Goal: Task Accomplishment & Management: Complete application form

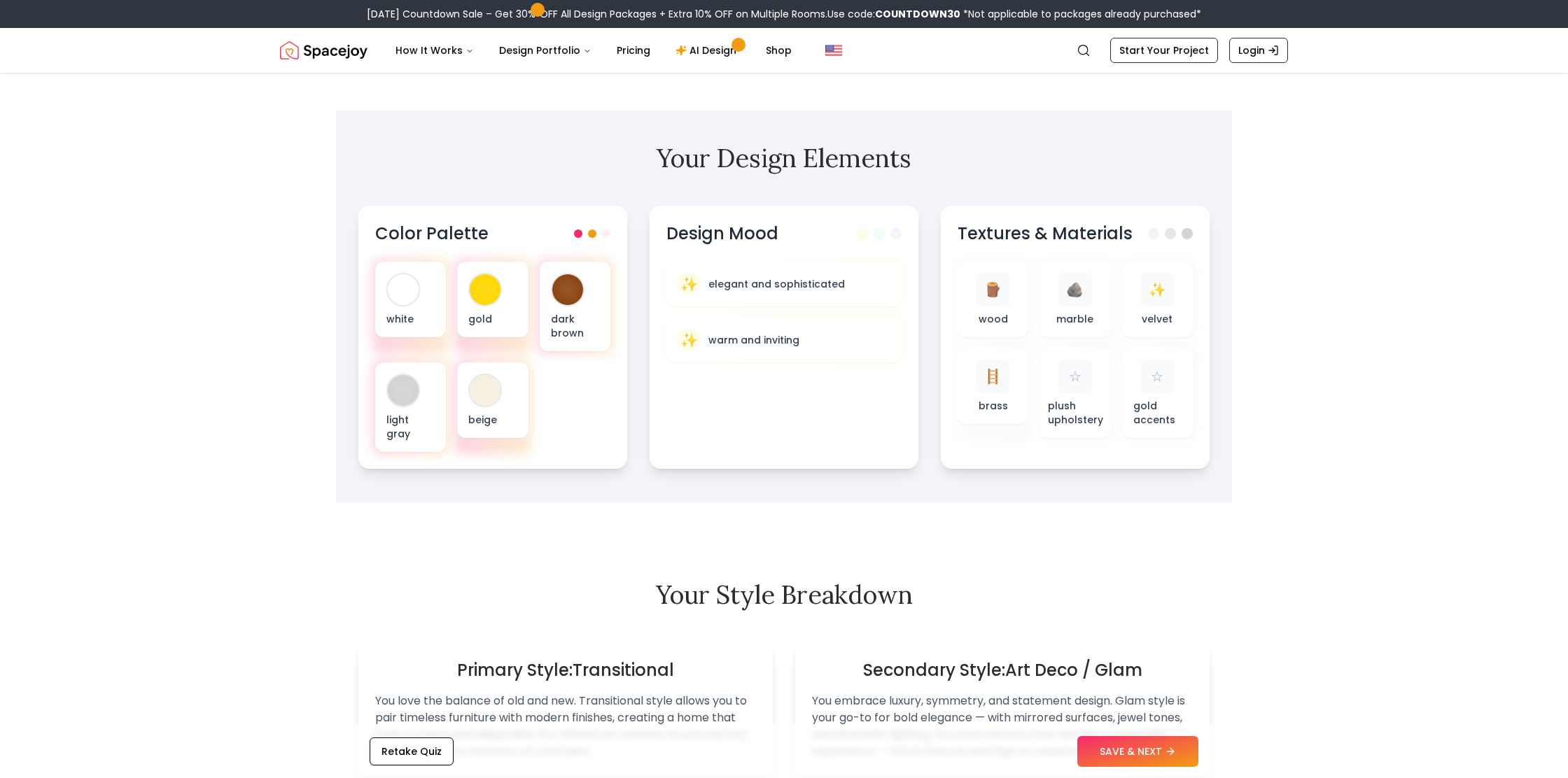
scroll to position [383, 0]
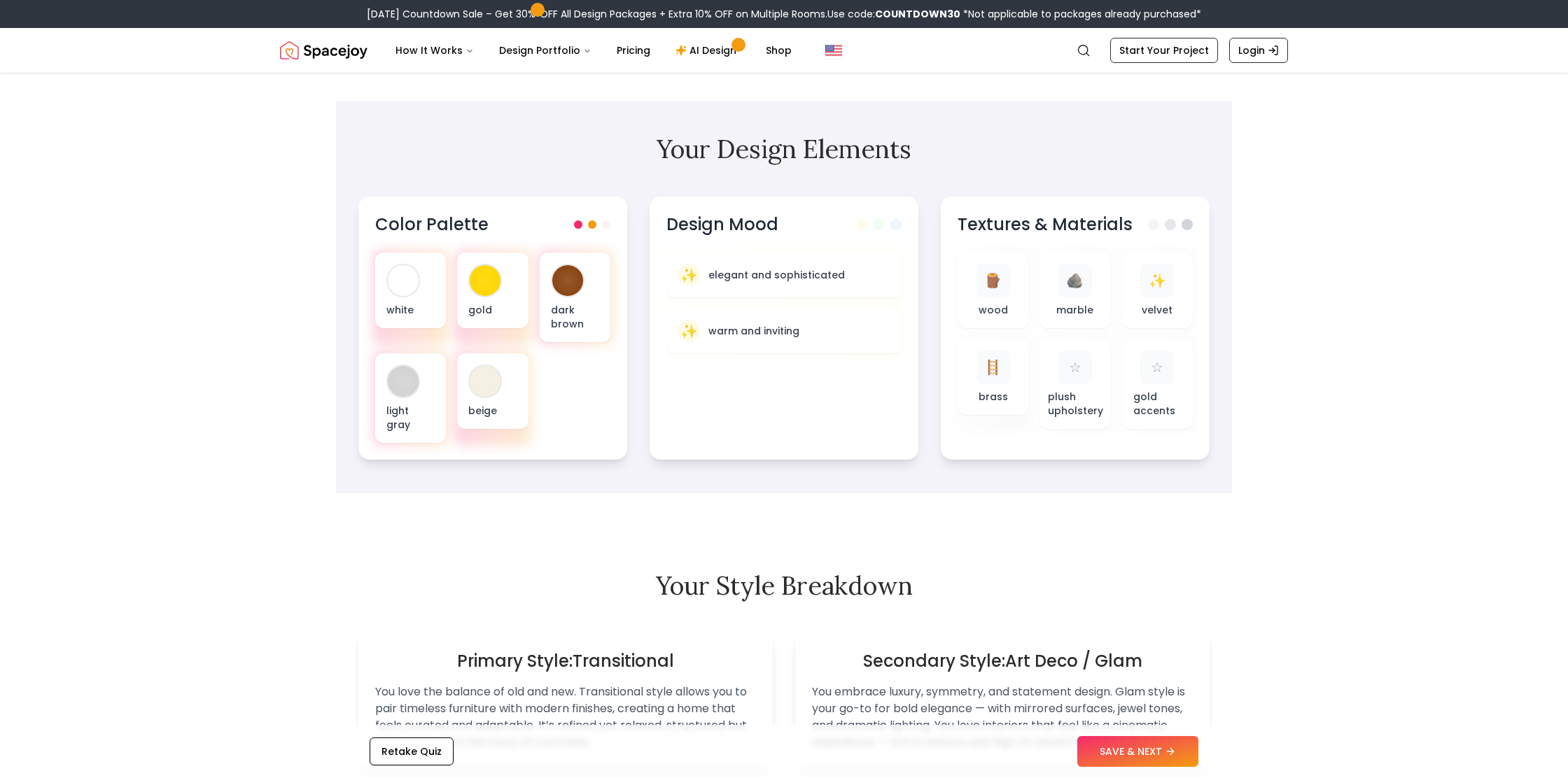
click at [1114, 758] on button "SAVE & NEXT" at bounding box center [1138, 751] width 121 height 31
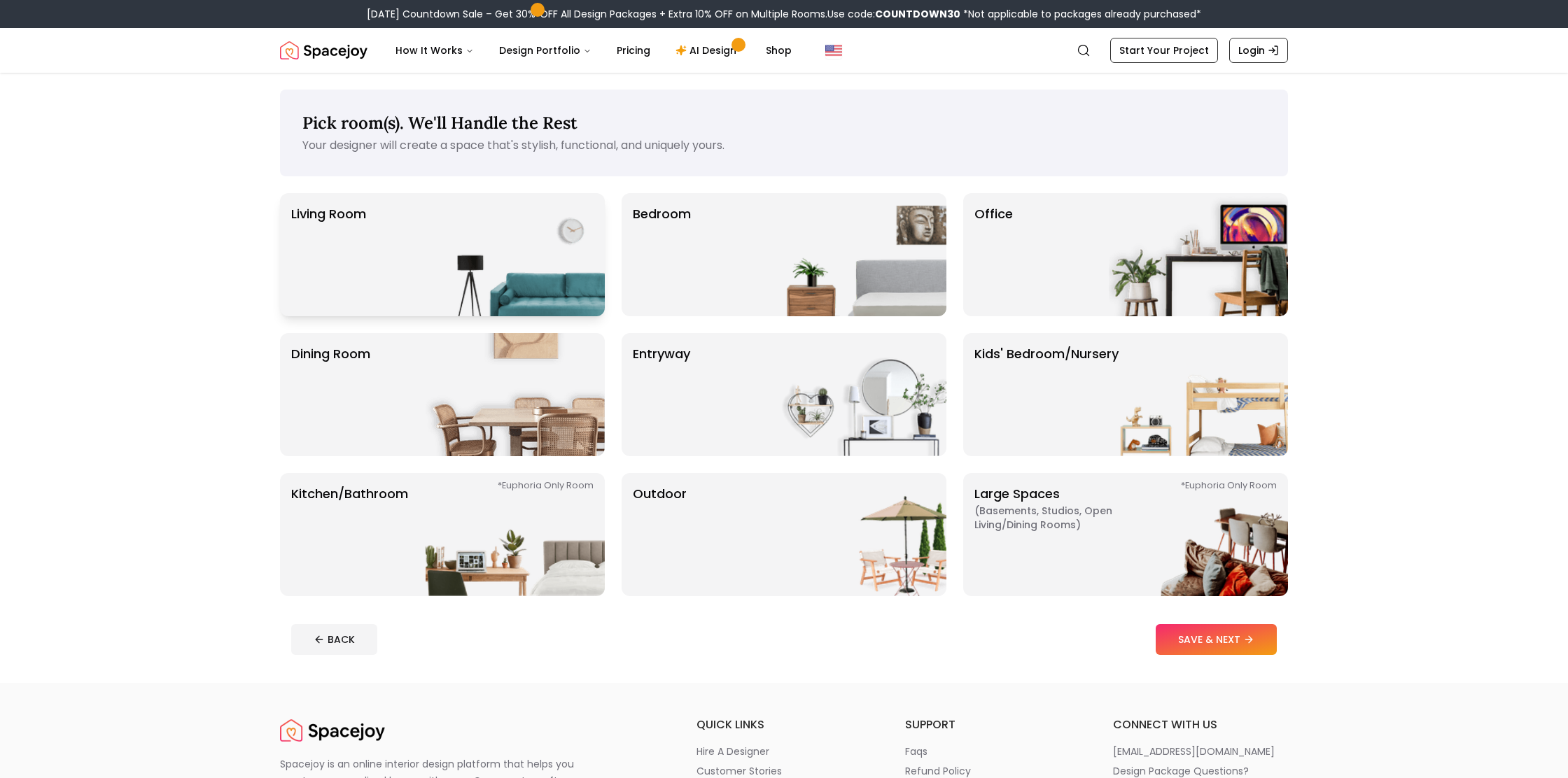
click at [535, 288] on img at bounding box center [515, 254] width 179 height 123
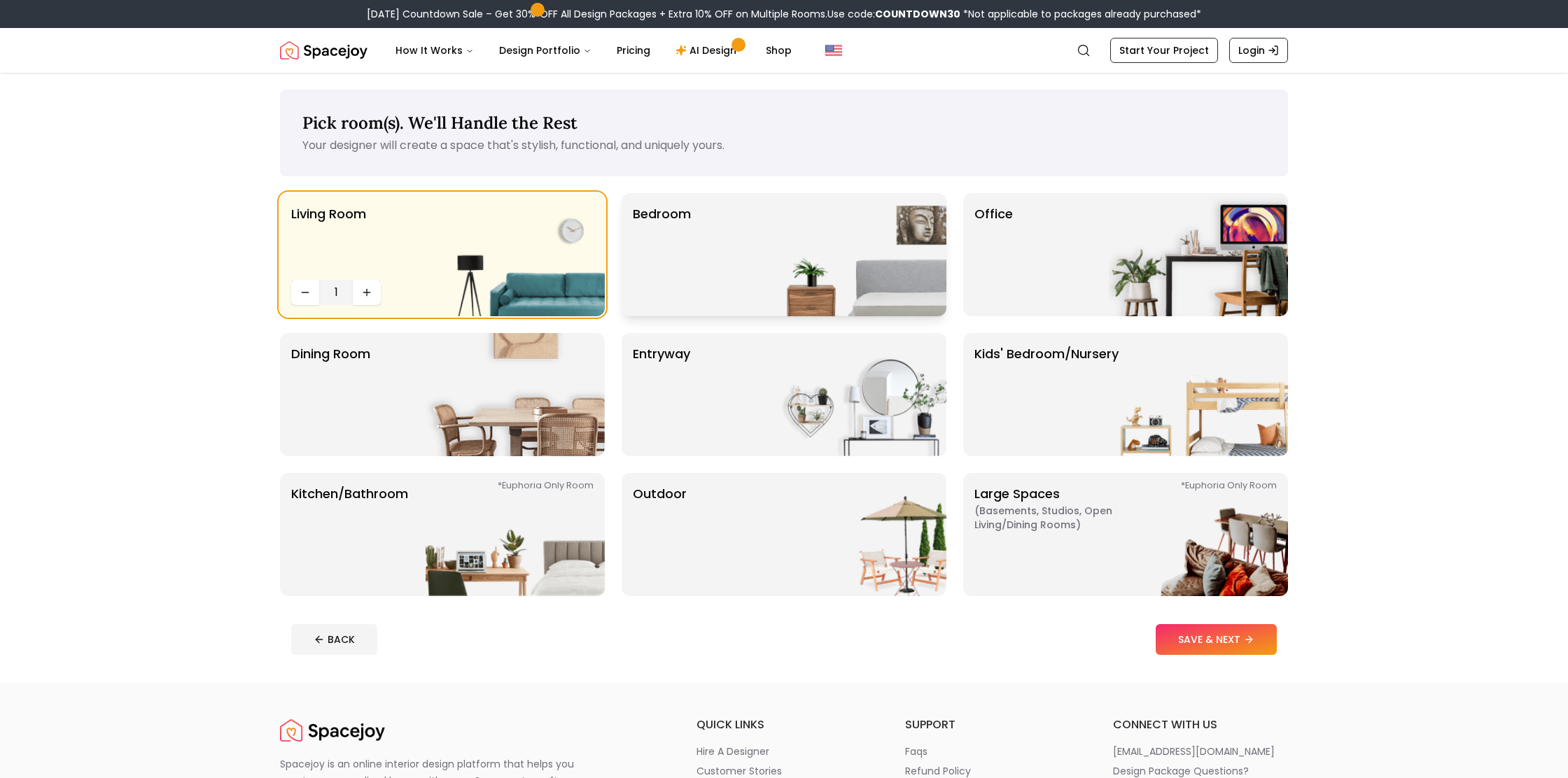
scroll to position [8, 0]
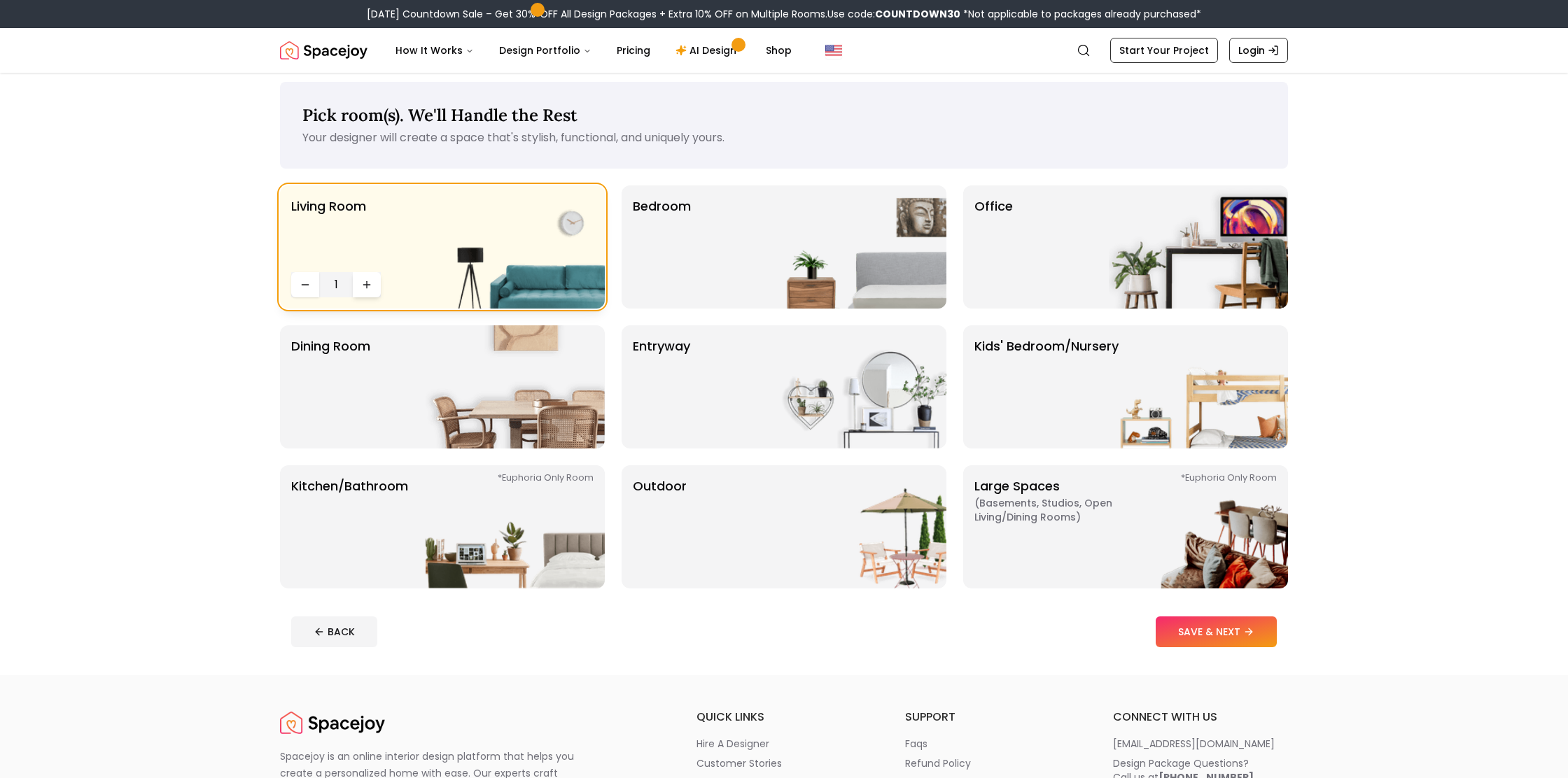
click at [379, 288] on button "Increase quantity" at bounding box center [366, 285] width 28 height 25
click at [772, 268] on img at bounding box center [857, 248] width 179 height 123
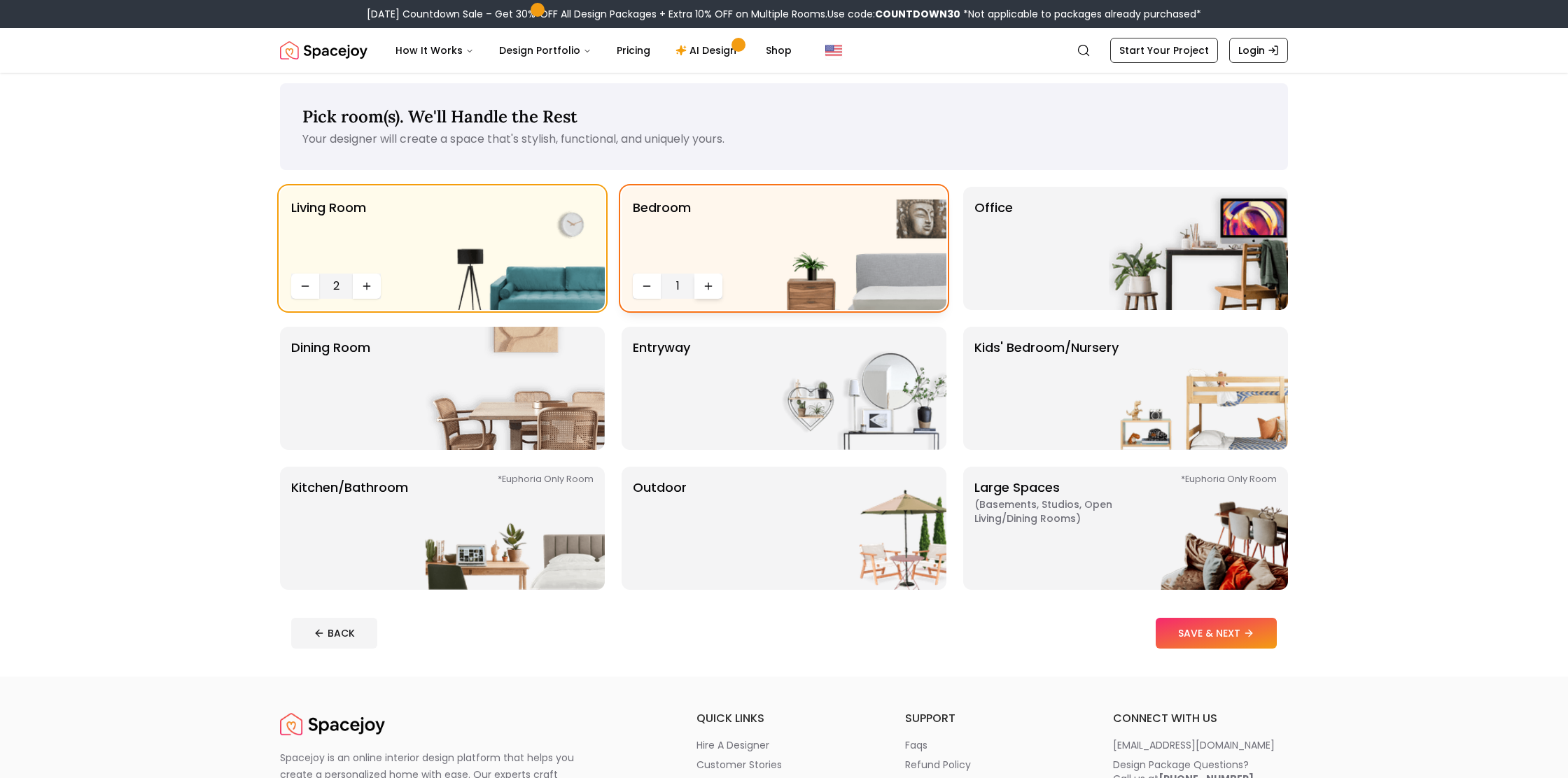
click at [707, 286] on icon "Increase quantity" at bounding box center [707, 286] width 7 height 0
click at [707, 287] on icon "Increase quantity" at bounding box center [708, 285] width 11 height 11
click at [707, 287] on icon "Increase quantity" at bounding box center [708, 287] width 11 height 11
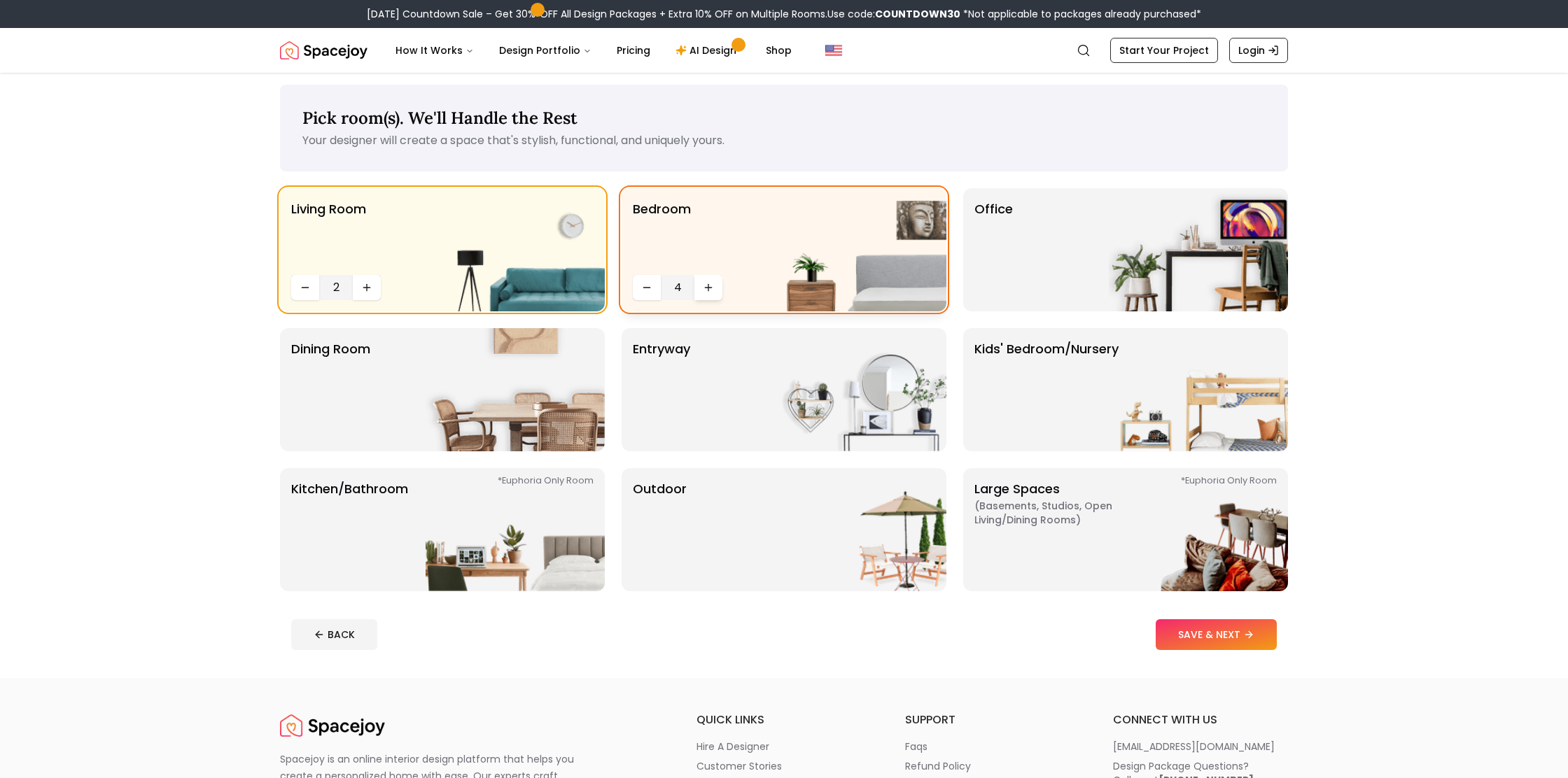
scroll to position [0, 0]
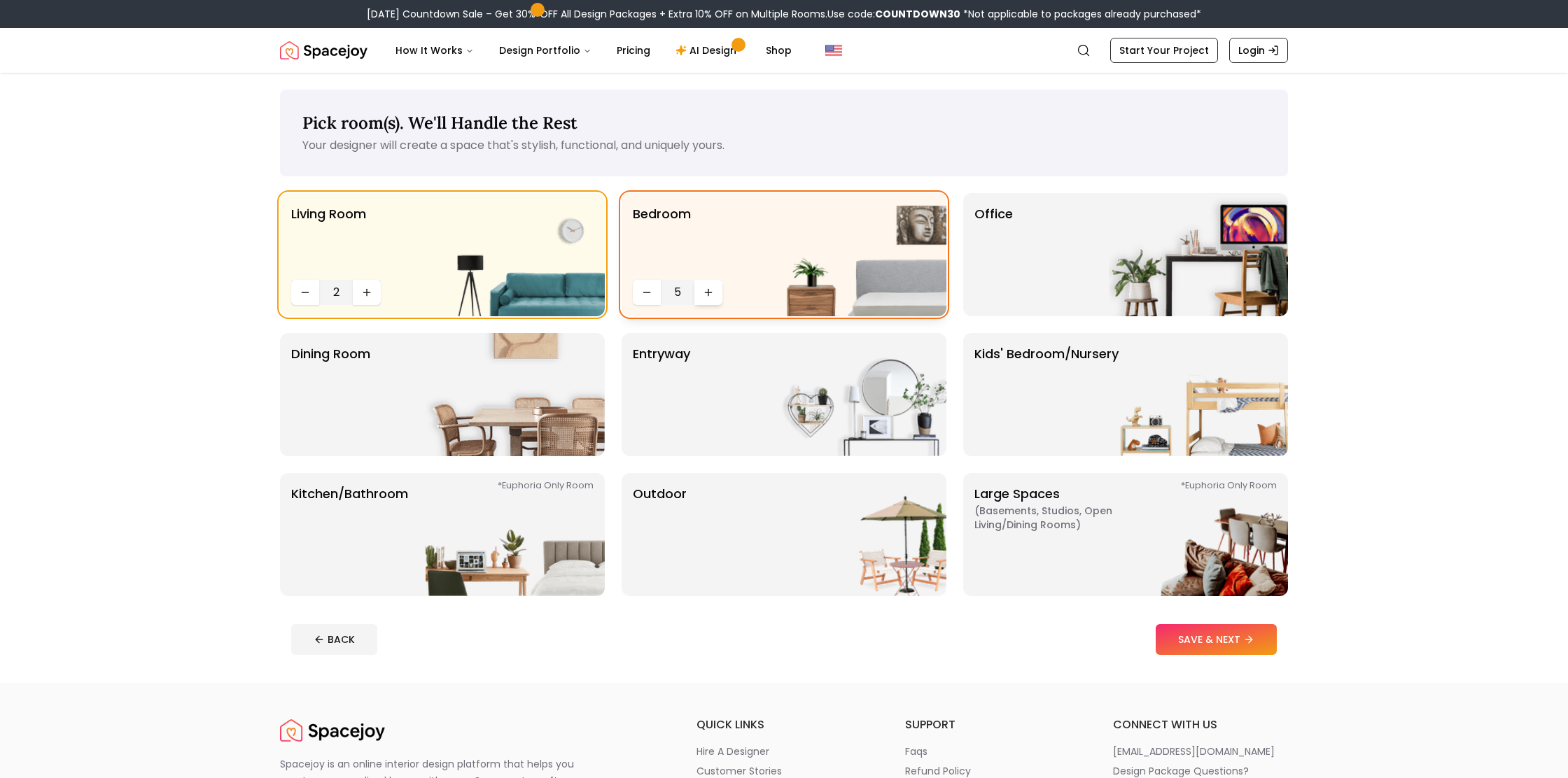
click at [707, 287] on icon "Increase quantity" at bounding box center [708, 292] width 11 height 11
click at [639, 292] on button "Decrease quantity" at bounding box center [647, 292] width 28 height 25
click at [1051, 262] on div "Office" at bounding box center [1125, 254] width 324 height 123
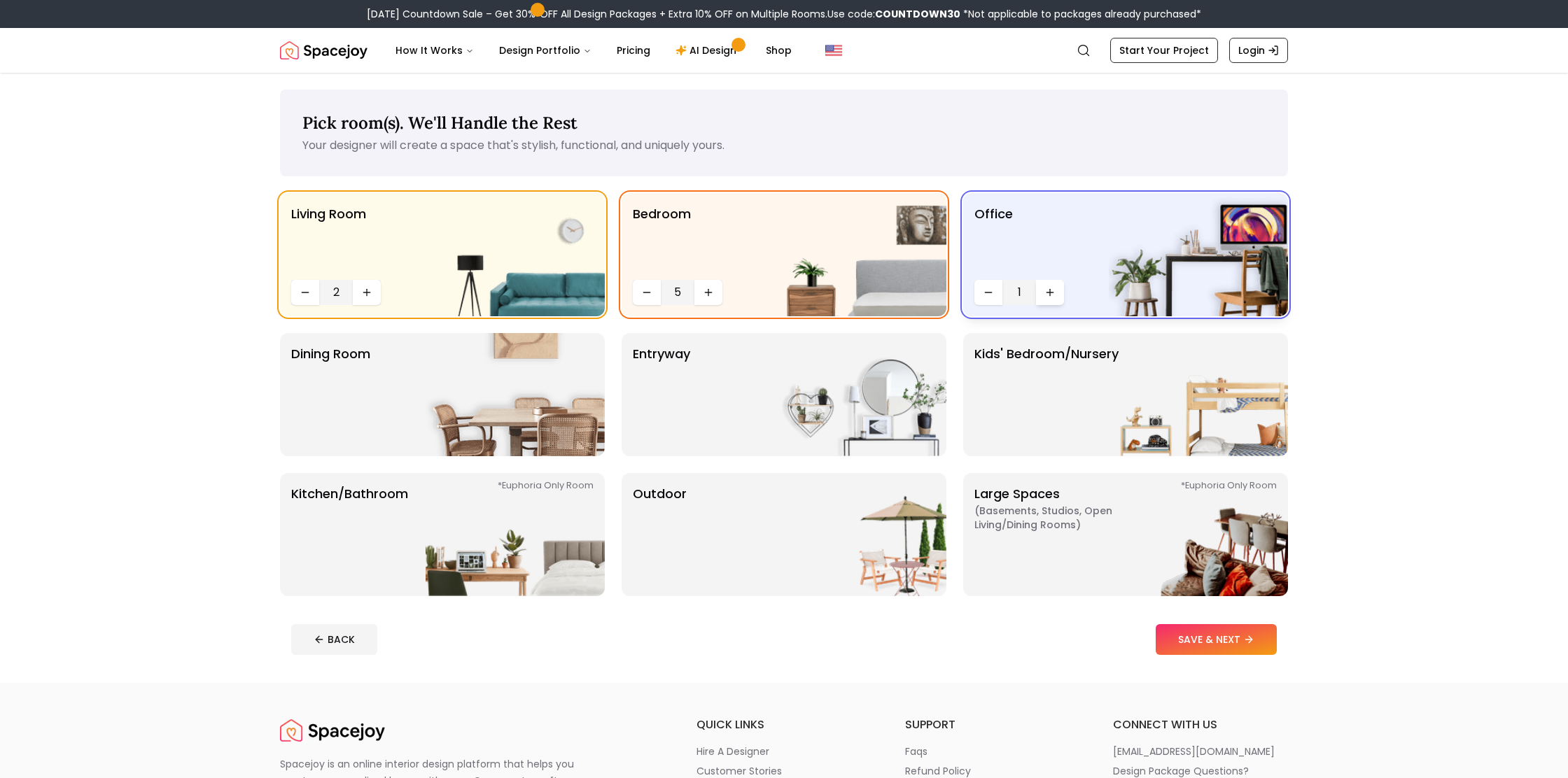
click at [1051, 301] on button "Increase quantity" at bounding box center [1050, 292] width 28 height 25
click at [993, 298] on button "Decrease quantity" at bounding box center [988, 292] width 28 height 25
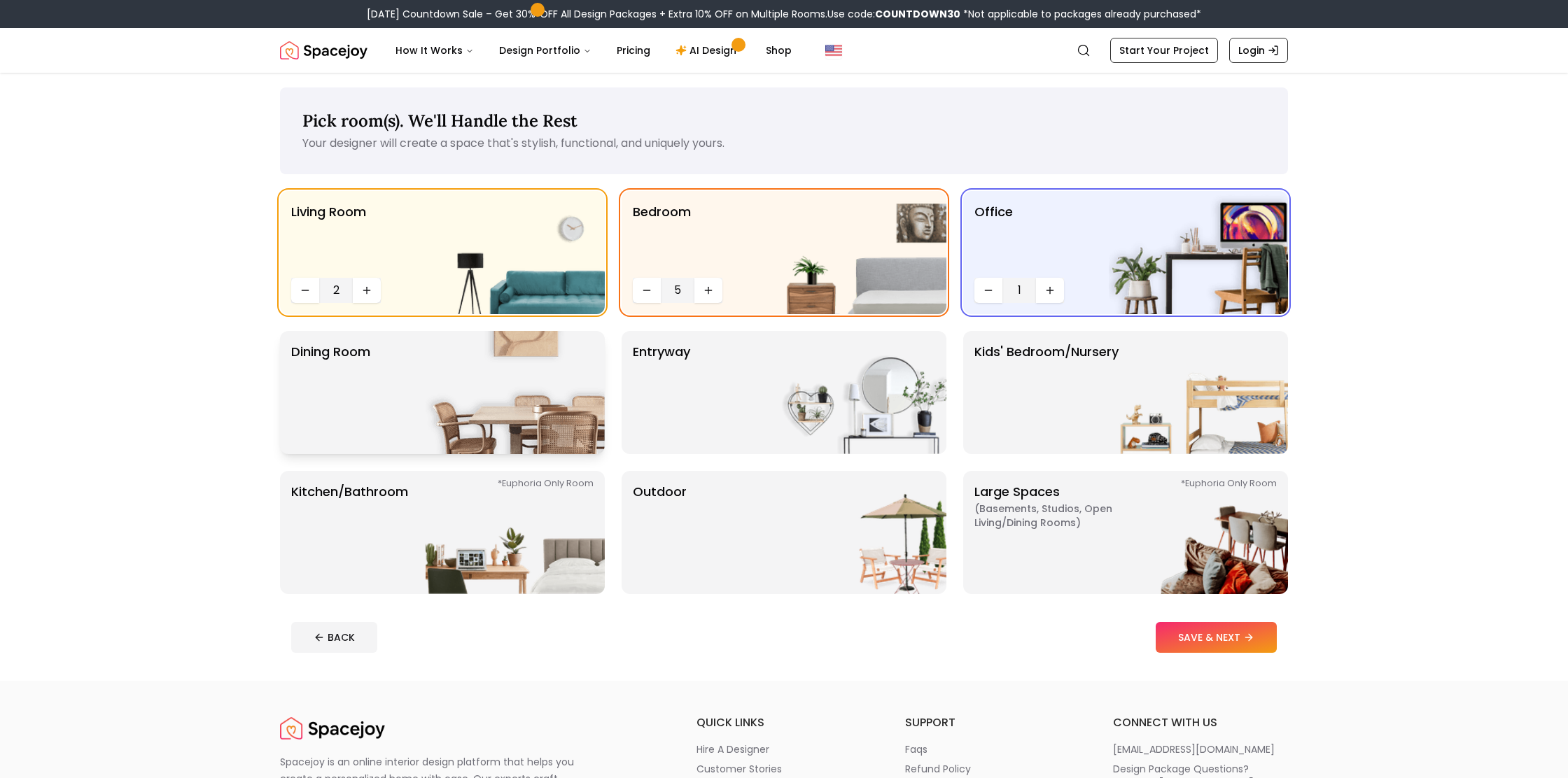
click at [540, 412] on img at bounding box center [515, 392] width 179 height 123
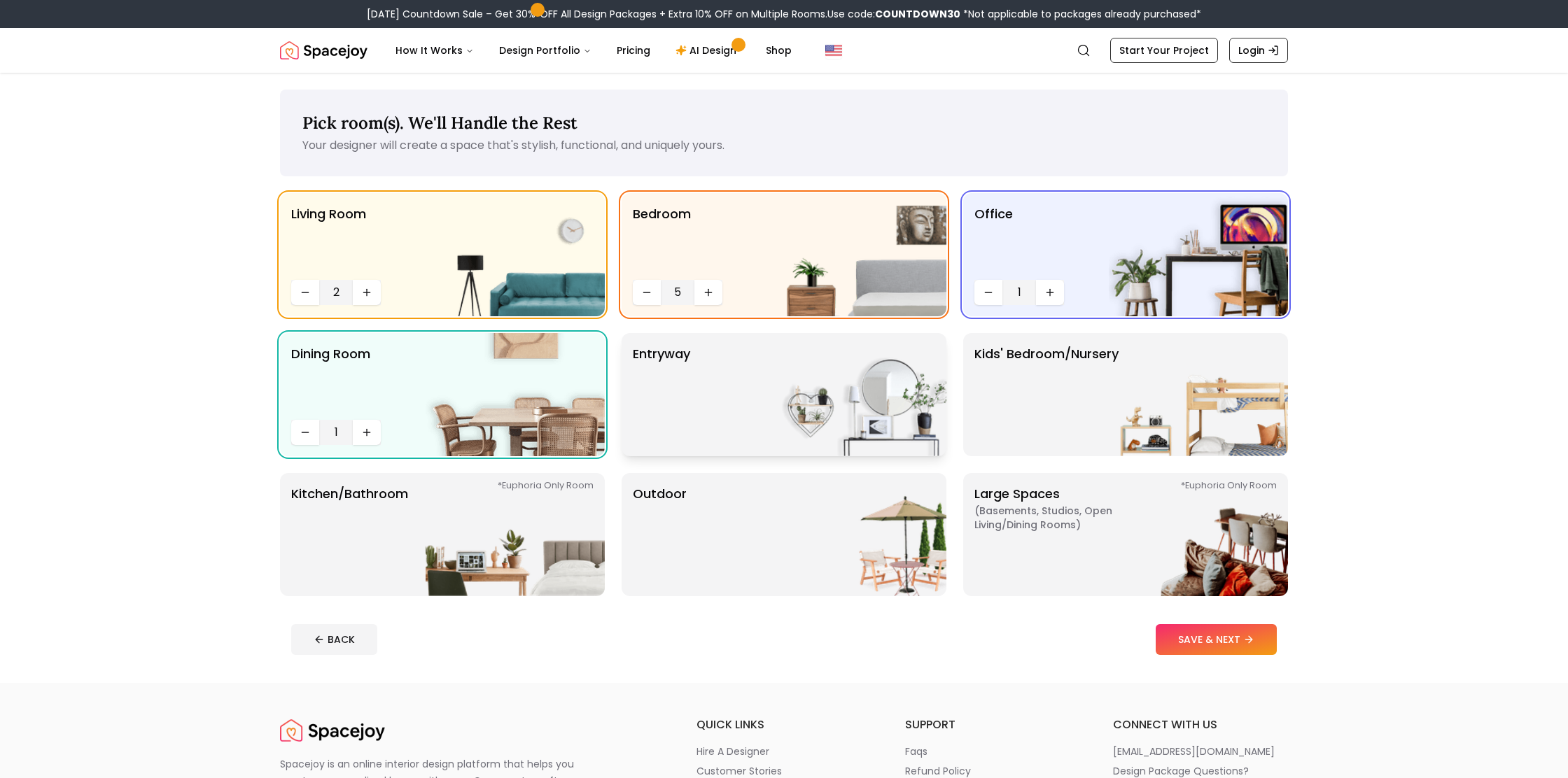
click at [762, 412] on div "entryway" at bounding box center [783, 394] width 324 height 123
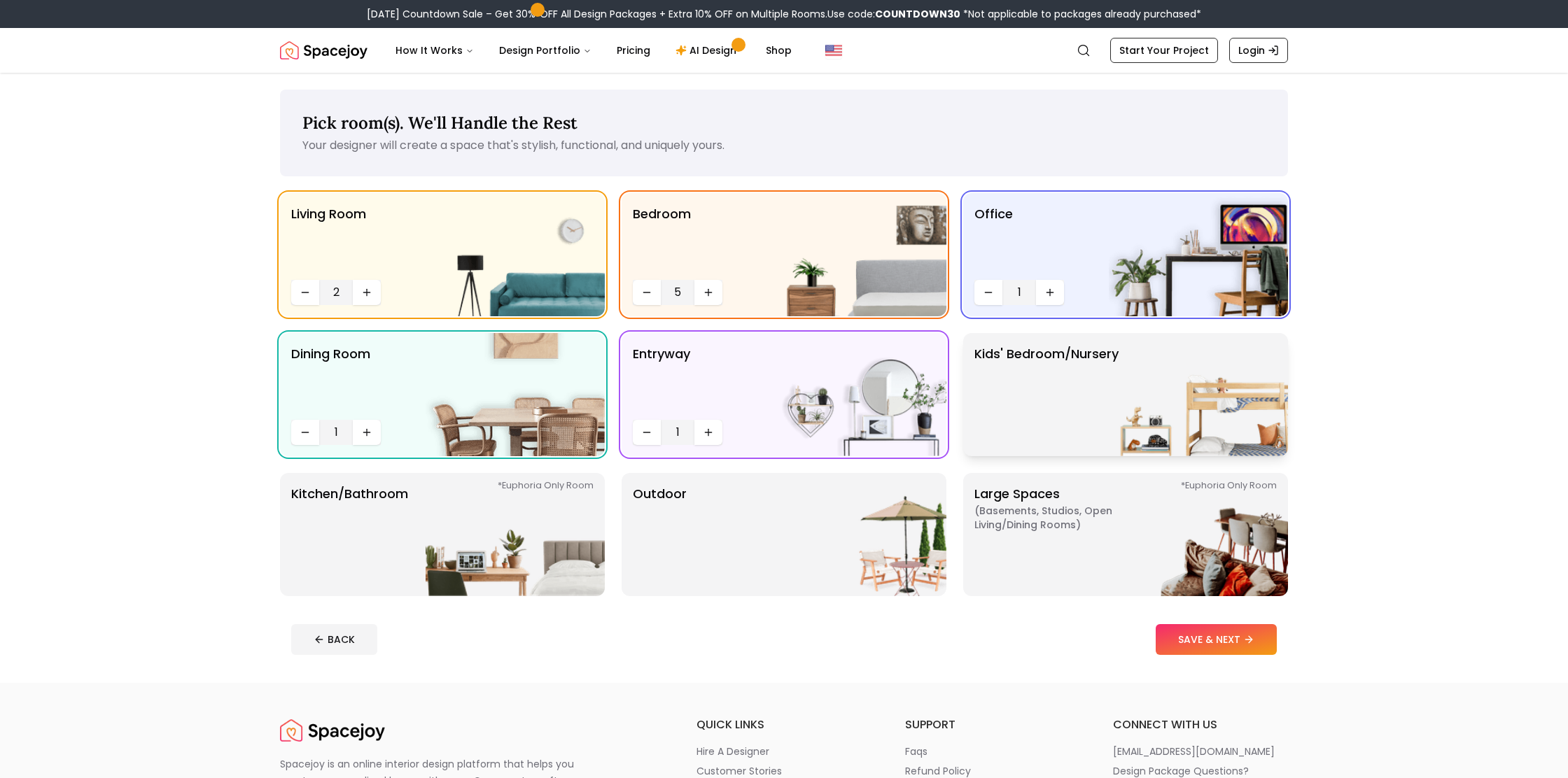
scroll to position [1, 0]
click at [1038, 385] on p "Kids' Bedroom/Nursery" at bounding box center [1046, 394] width 145 height 100
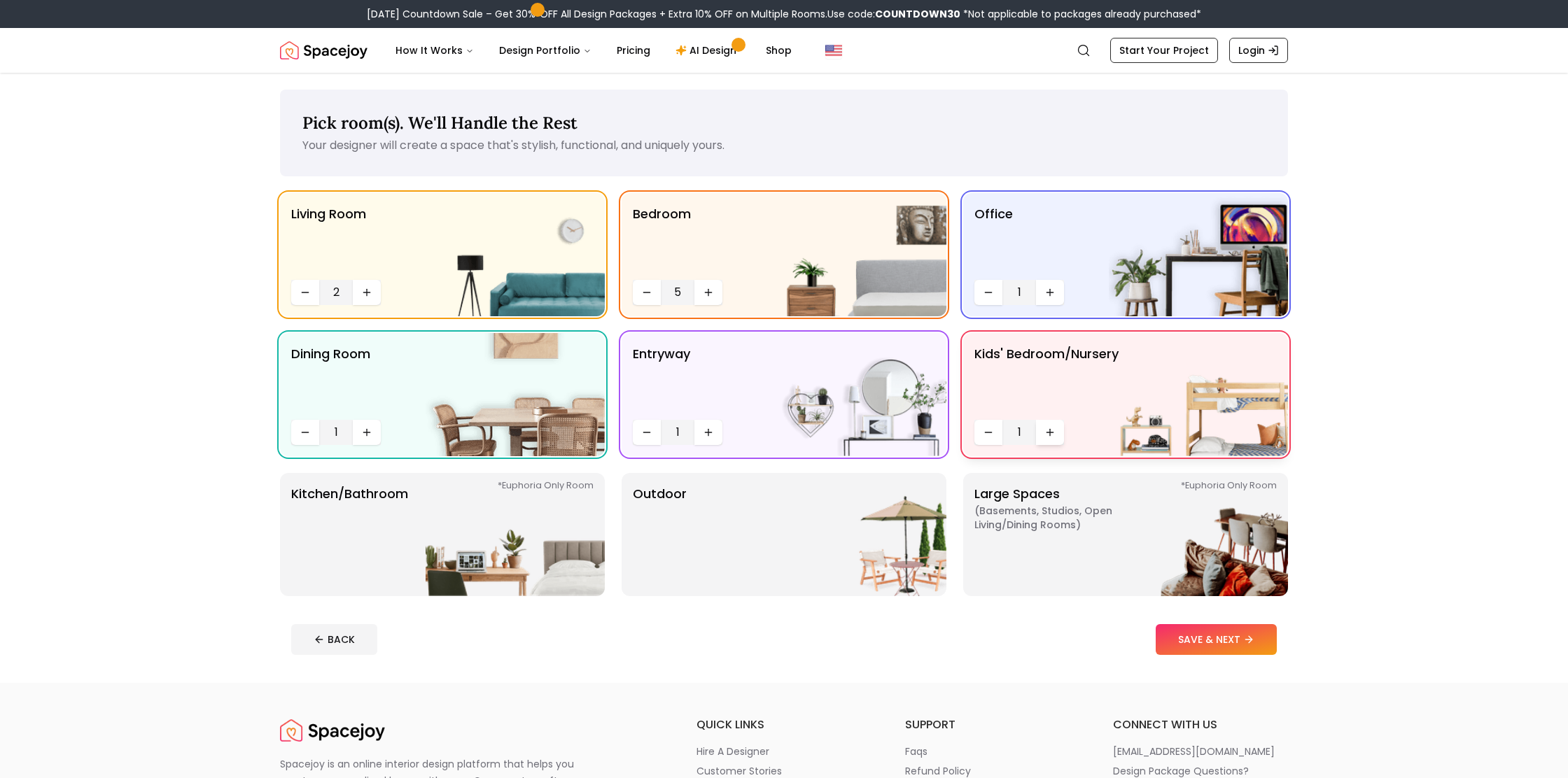
click at [1048, 429] on icon "Increase quantity" at bounding box center [1049, 432] width 11 height 11
click at [586, 485] on img at bounding box center [515, 535] width 179 height 123
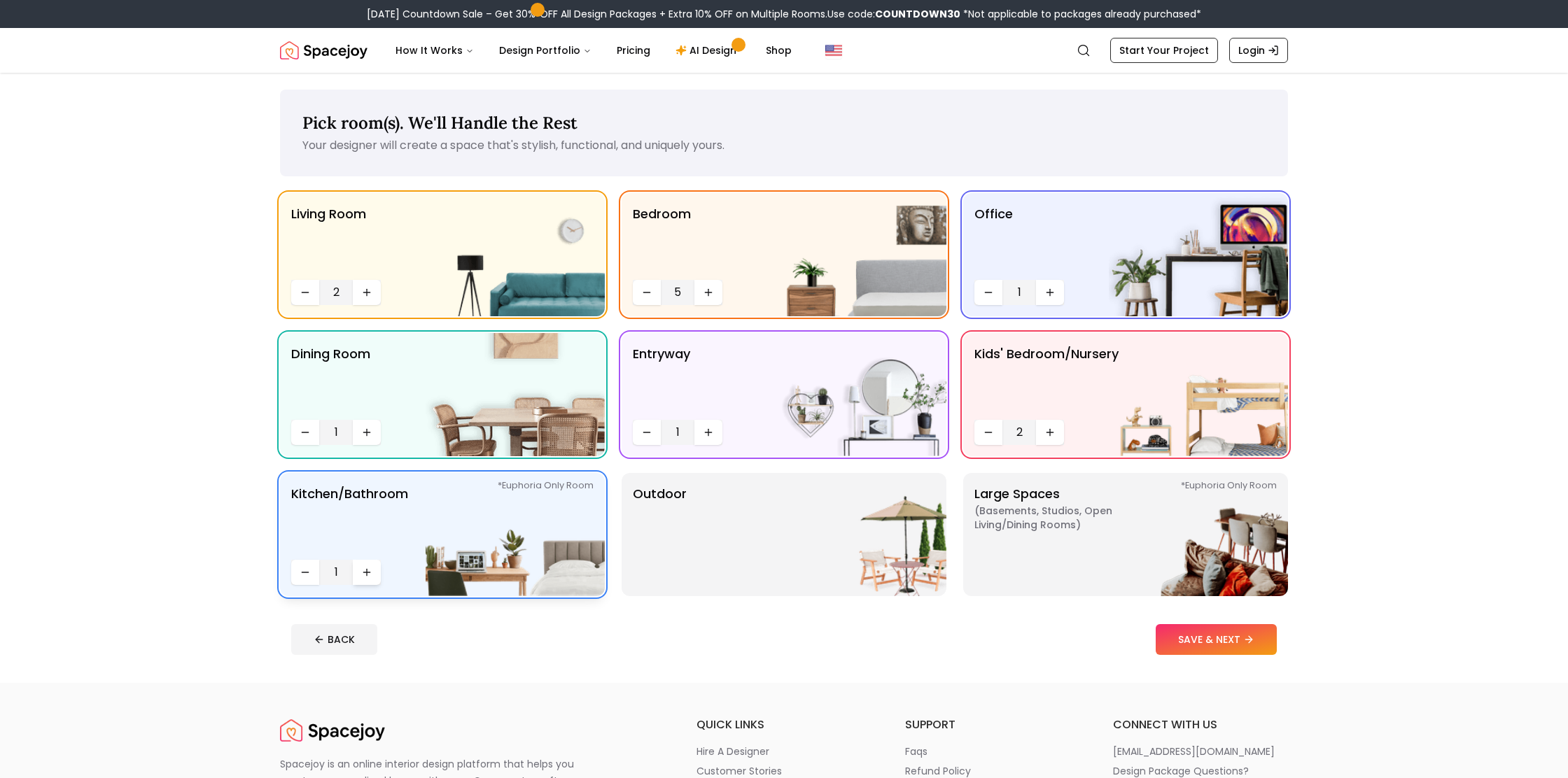
click at [371, 569] on icon "Increase quantity" at bounding box center [366, 572] width 11 height 11
click at [371, 569] on icon "Increase quantity" at bounding box center [366, 572] width 11 height 11
click at [771, 535] on img at bounding box center [857, 535] width 179 height 123
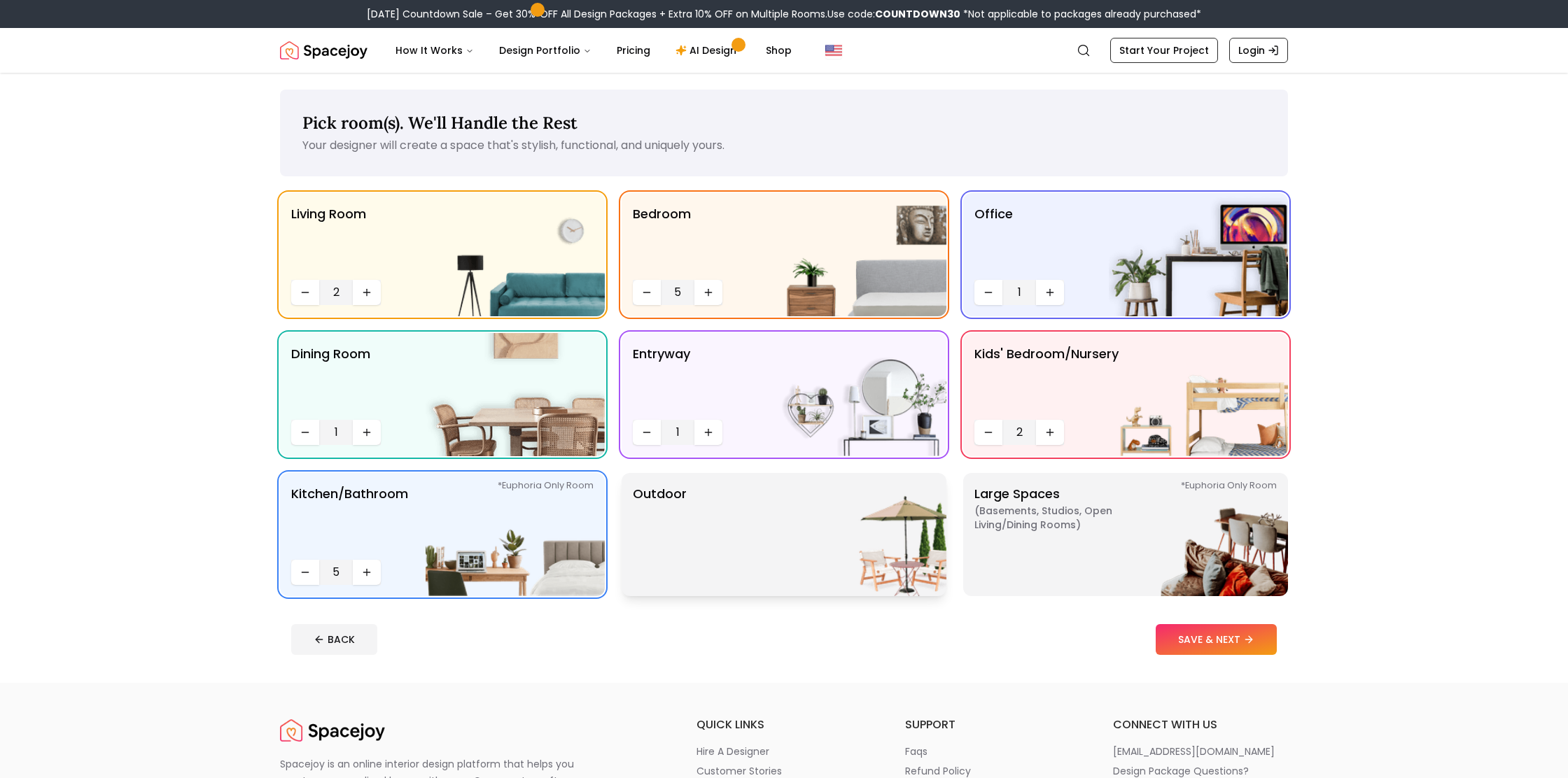
scroll to position [3, 0]
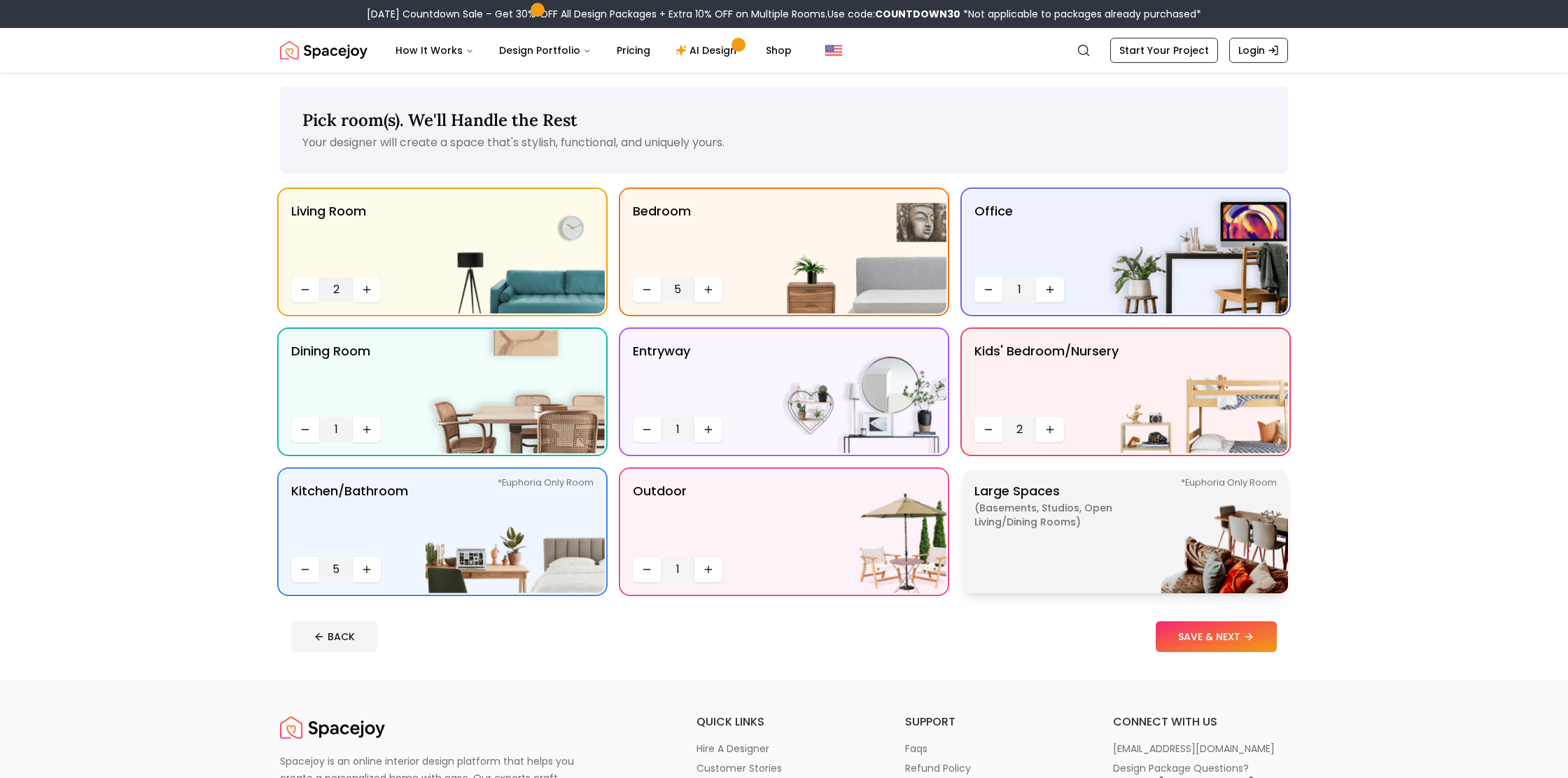
click at [1009, 553] on p "Large Spaces ( Basements, Studios, Open living/dining rooms ) *Euphoria Only Ro…" at bounding box center [1061, 531] width 175 height 100
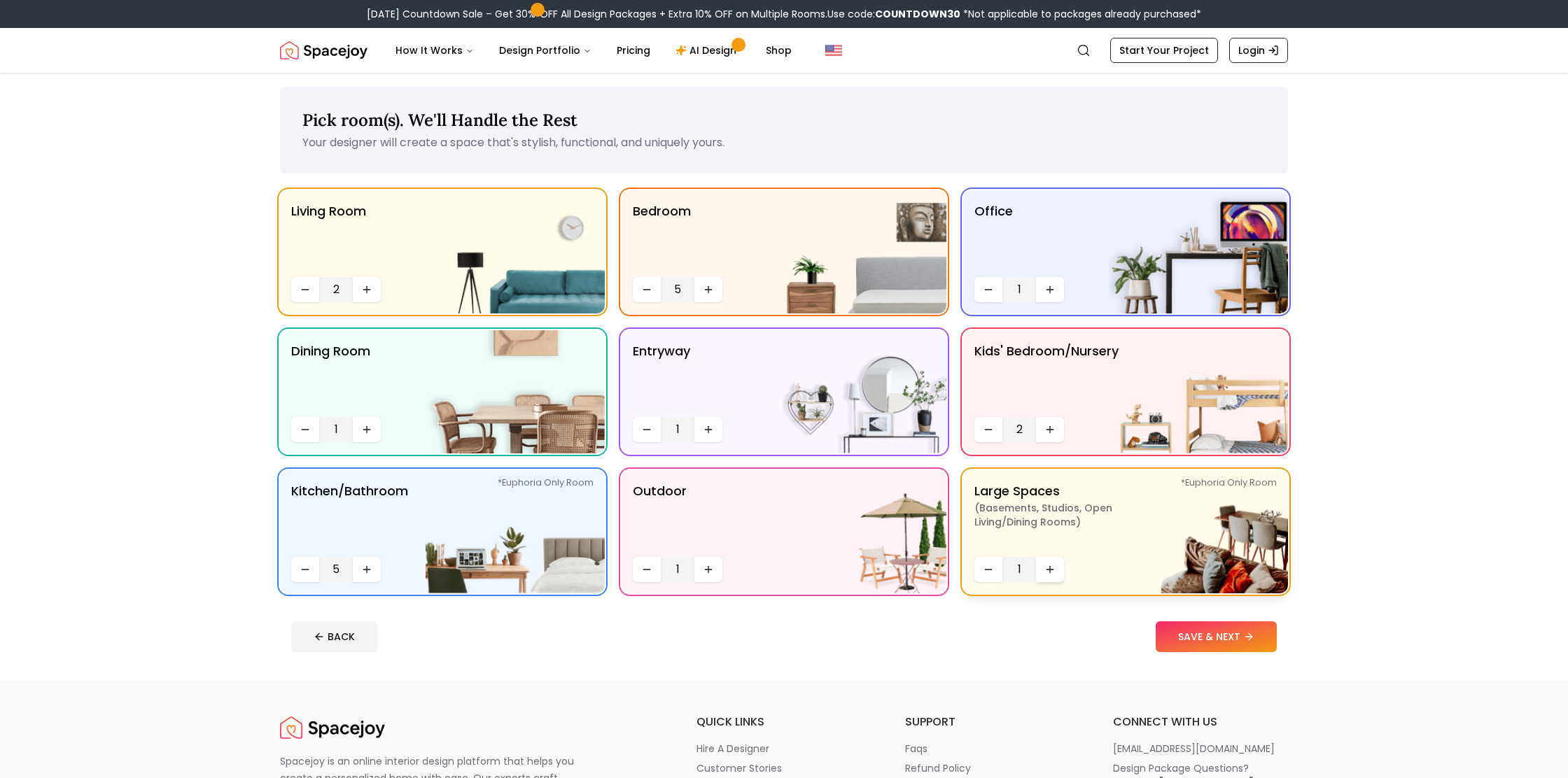
click at [1047, 572] on icon "Increase quantity" at bounding box center [1049, 569] width 11 height 11
click at [981, 564] on button "Decrease quantity" at bounding box center [988, 569] width 28 height 25
click at [1207, 649] on button "SAVE & NEXT" at bounding box center [1216, 636] width 121 height 31
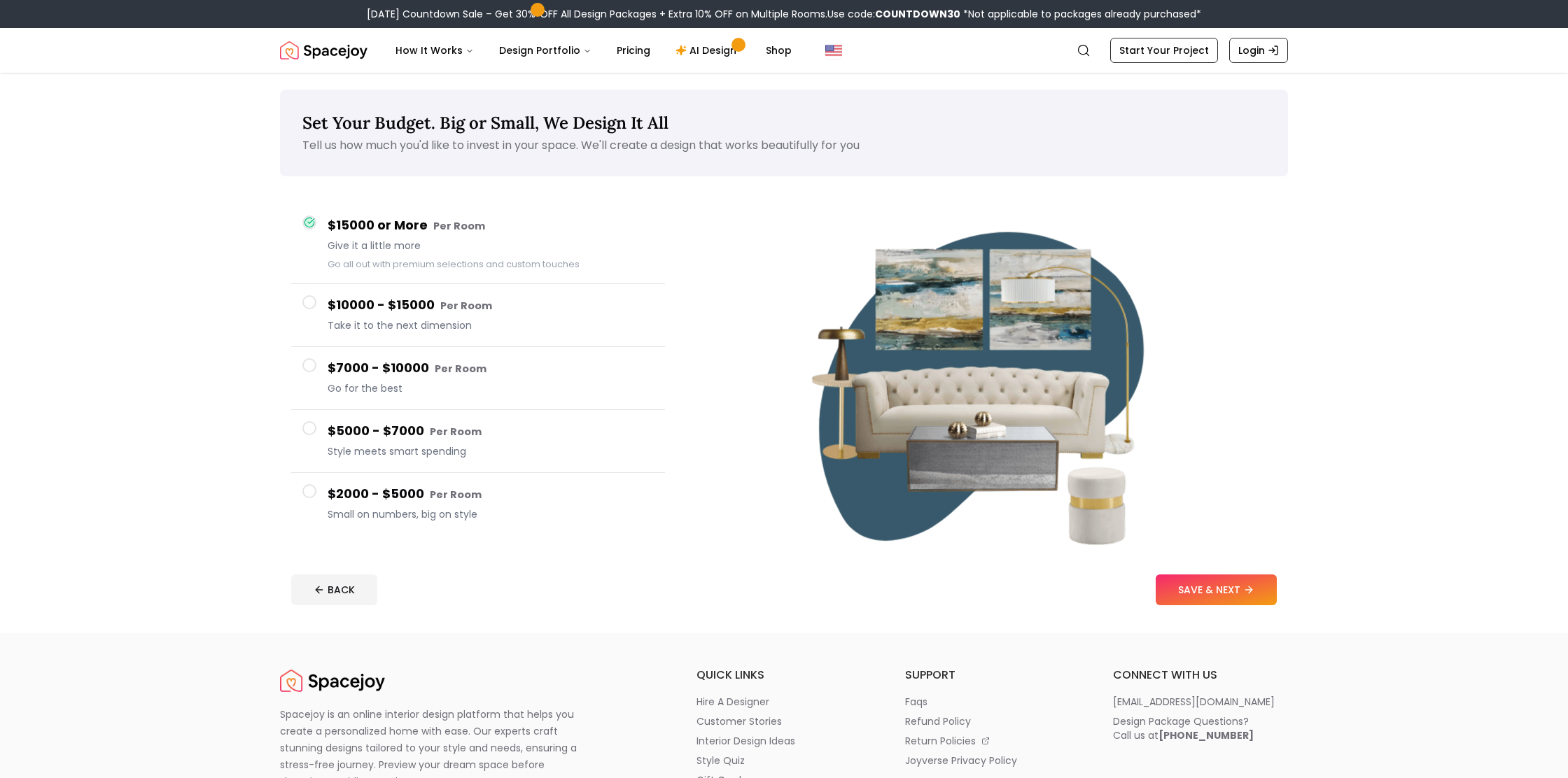
scroll to position [1, 0]
click at [1206, 595] on button "SAVE & NEXT" at bounding box center [1216, 589] width 121 height 31
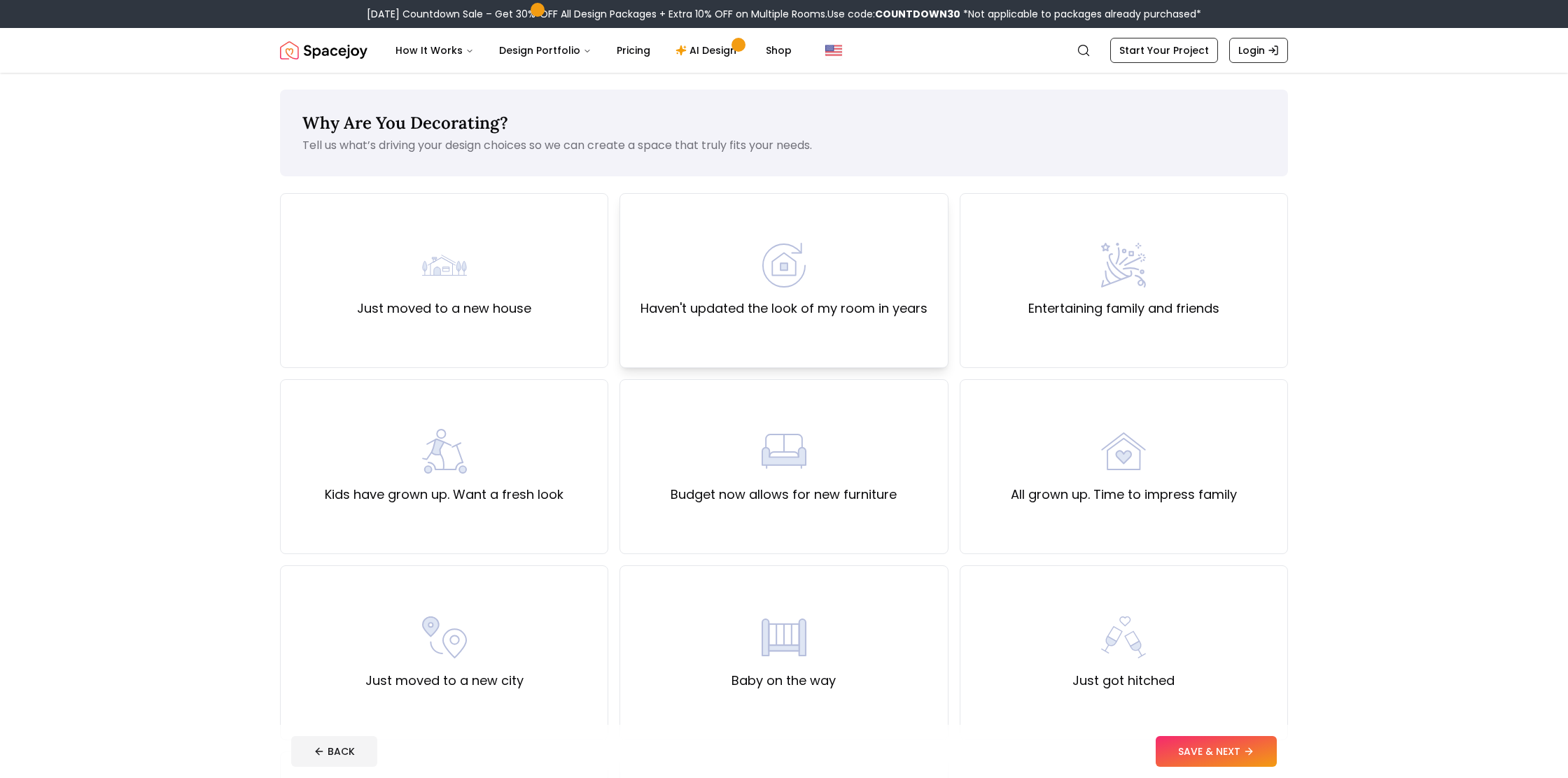
click at [688, 314] on label "Haven't updated the look of my room in years" at bounding box center [783, 308] width 287 height 20
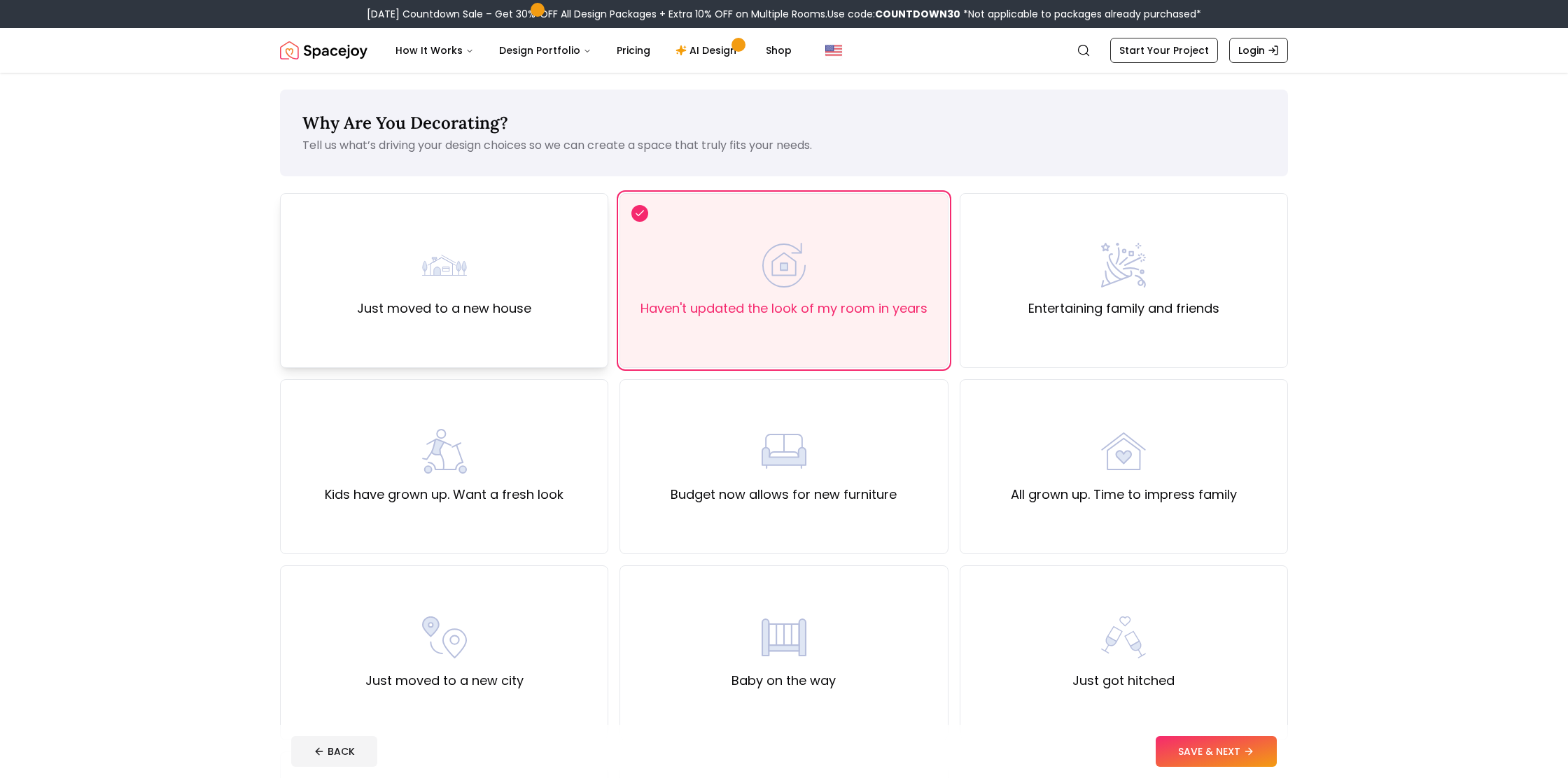
click at [480, 313] on label "Just moved to a new house" at bounding box center [444, 308] width 174 height 20
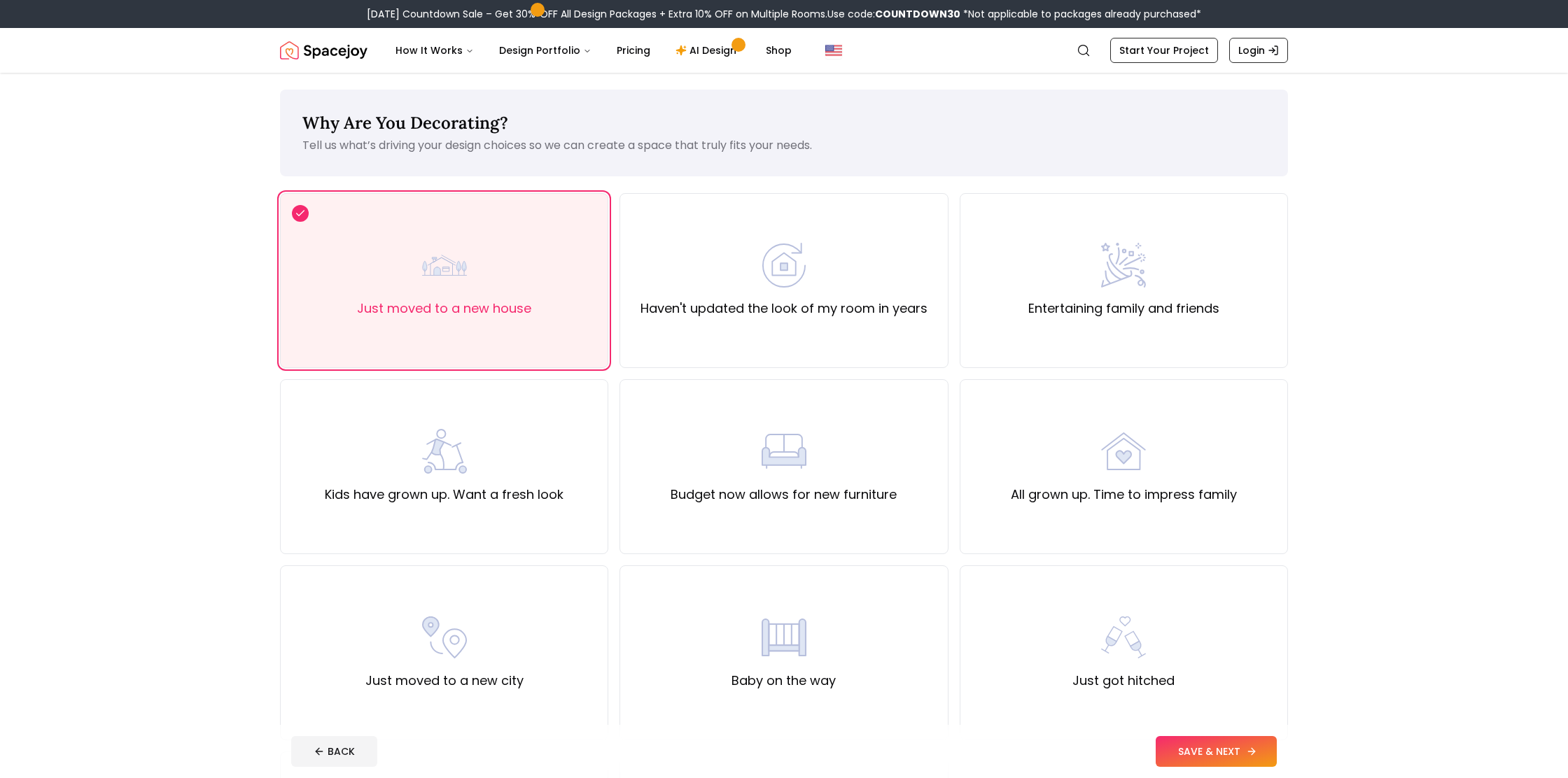
click at [1196, 756] on button "SAVE & NEXT" at bounding box center [1216, 751] width 121 height 31
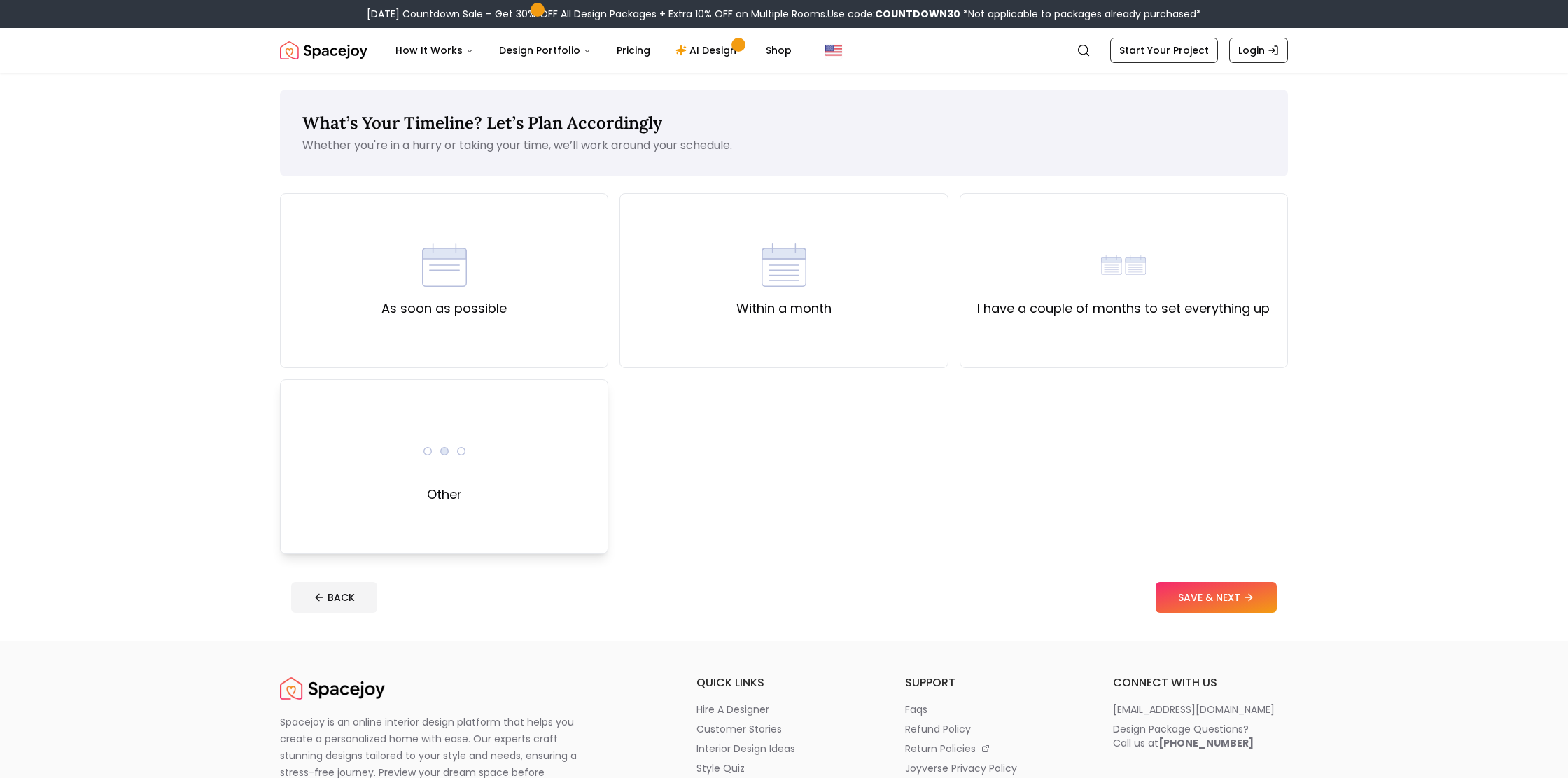
click at [398, 454] on div "Other" at bounding box center [444, 467] width 328 height 175
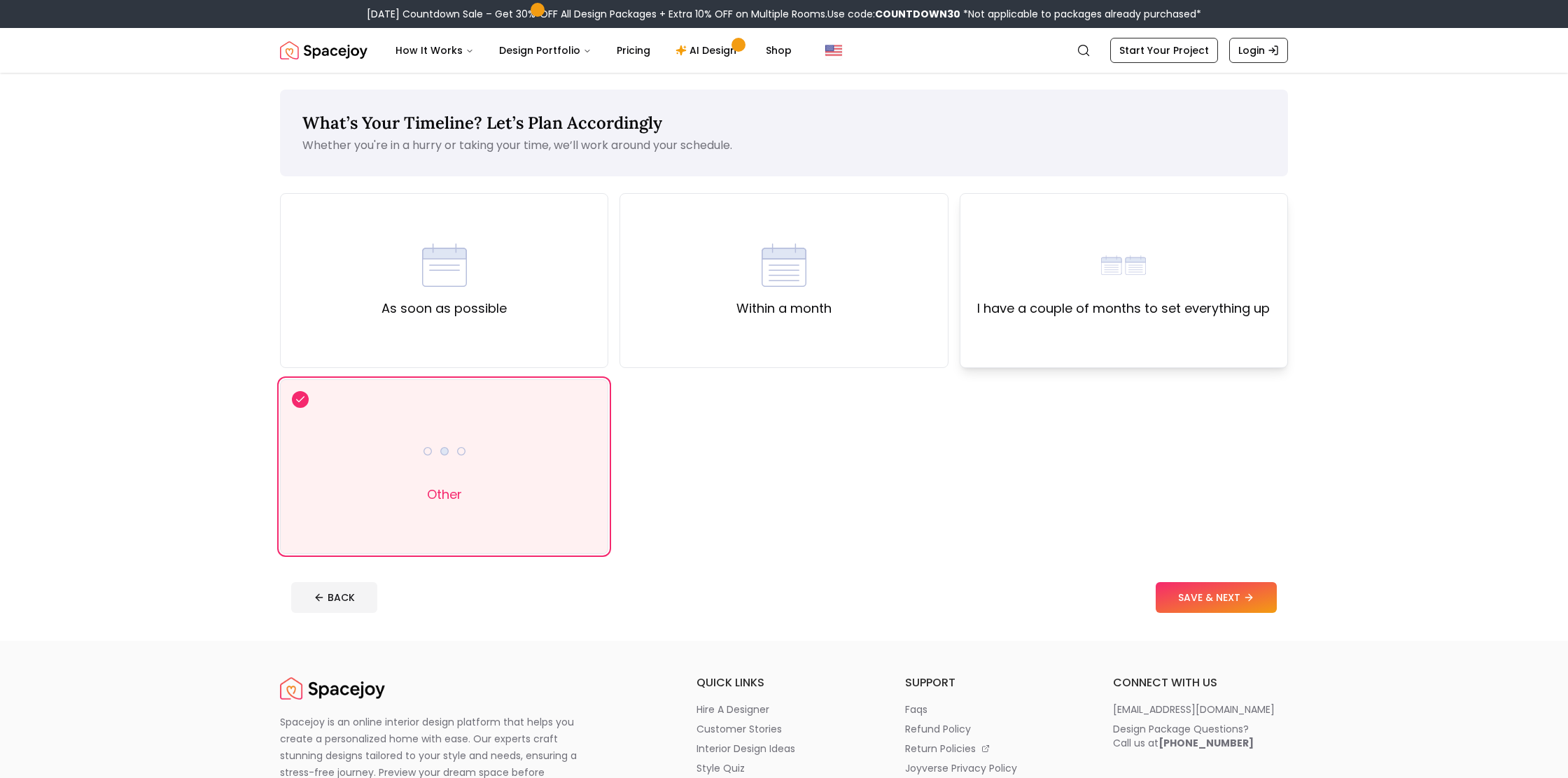
click at [1122, 301] on label "I have a couple of months to set everything up" at bounding box center [1123, 308] width 293 height 20
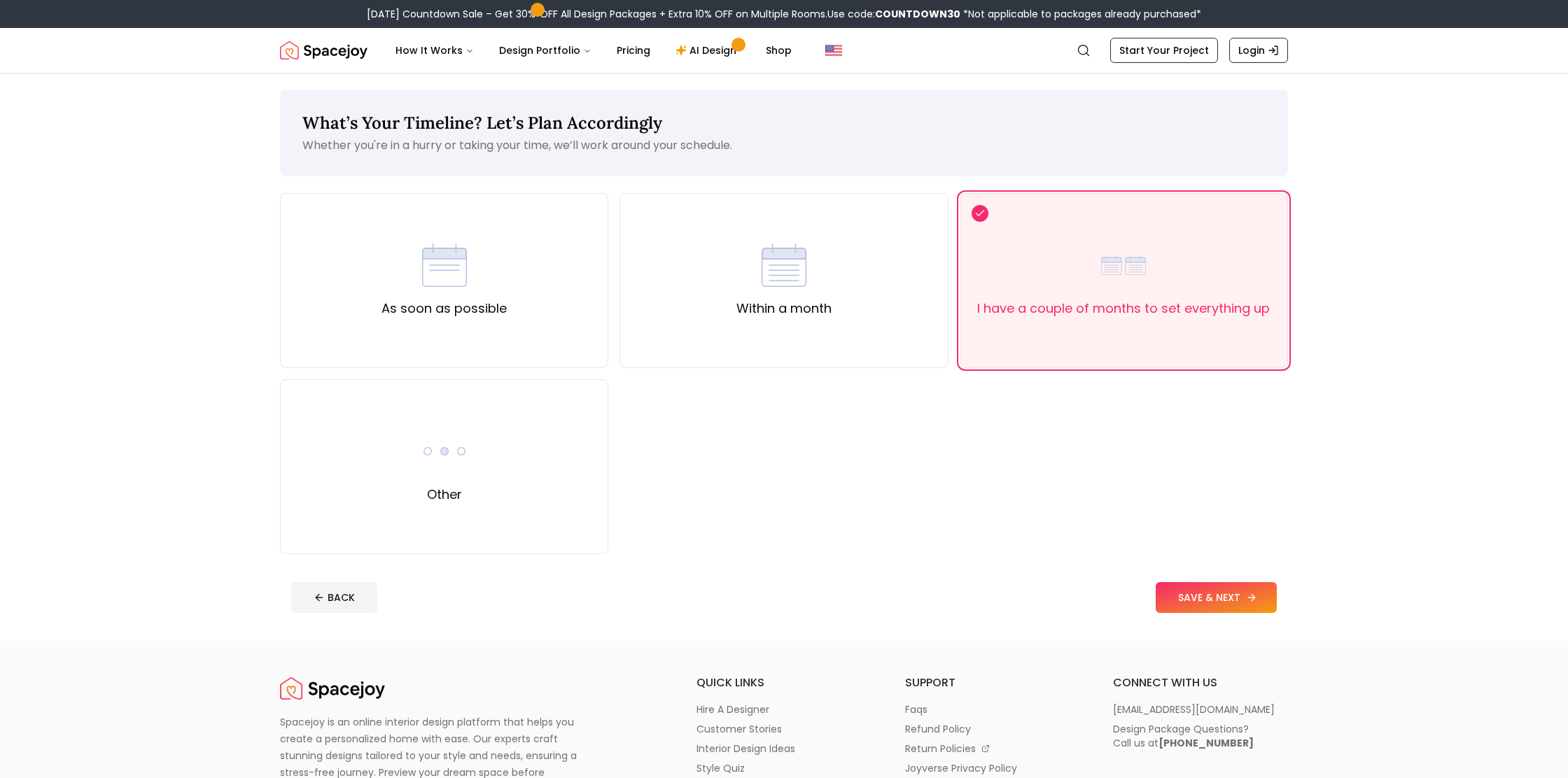
click at [1199, 590] on button "SAVE & NEXT" at bounding box center [1216, 597] width 121 height 31
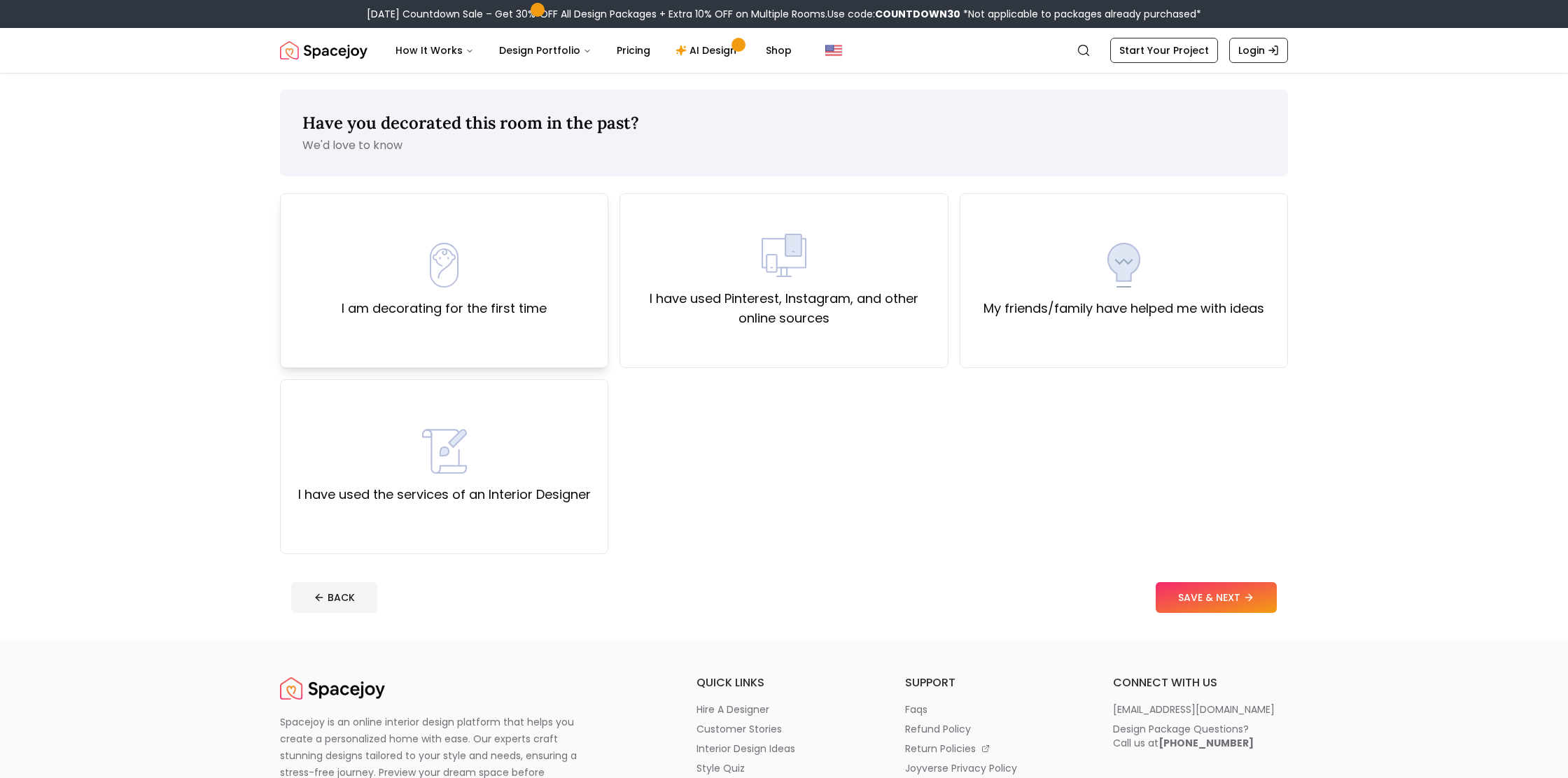
click at [589, 301] on div "I am decorating for the first time" at bounding box center [444, 280] width 328 height 175
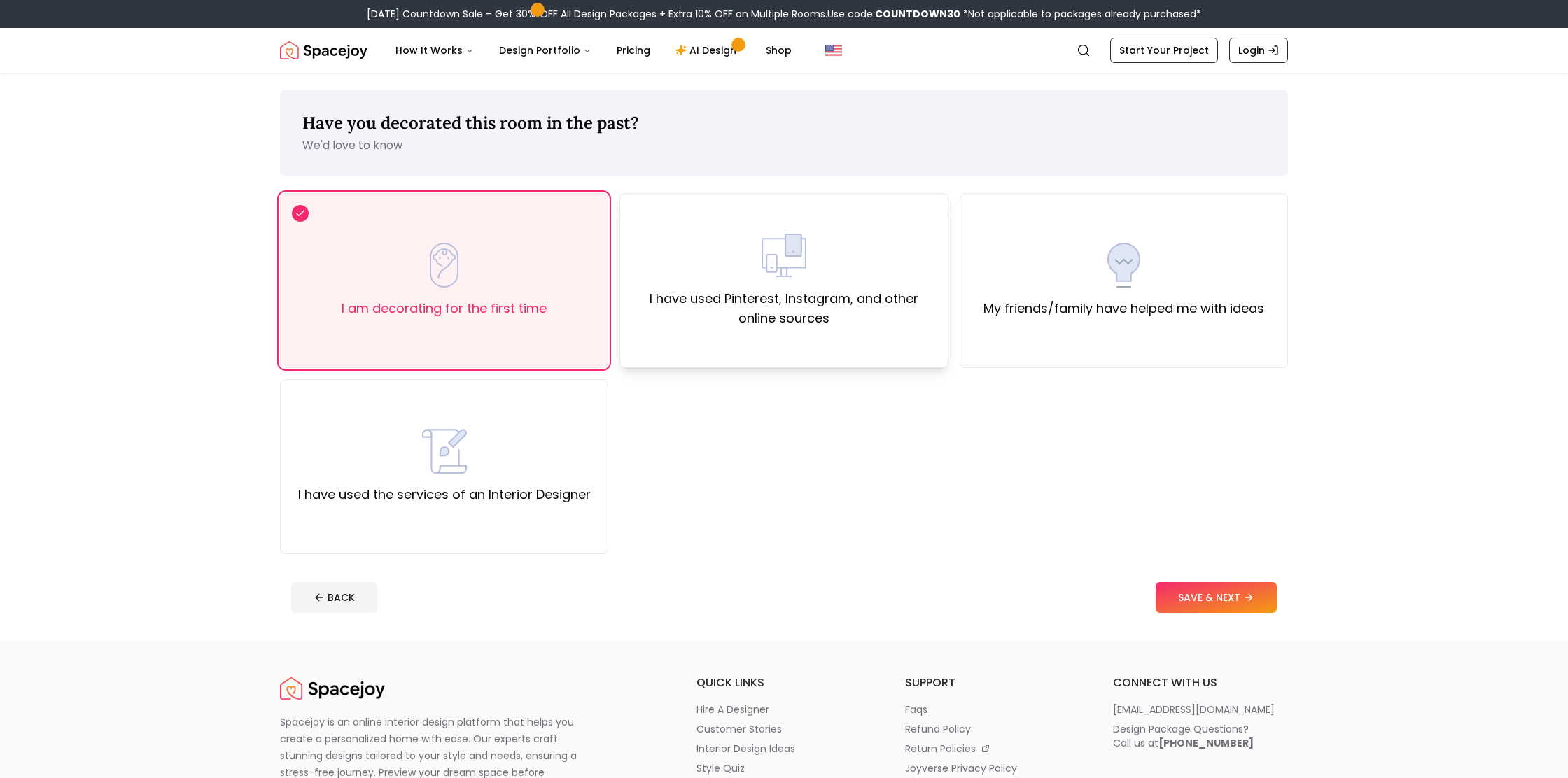
click at [882, 348] on div "I have used Pinterest, Instagram, and other online sources" at bounding box center [783, 280] width 328 height 175
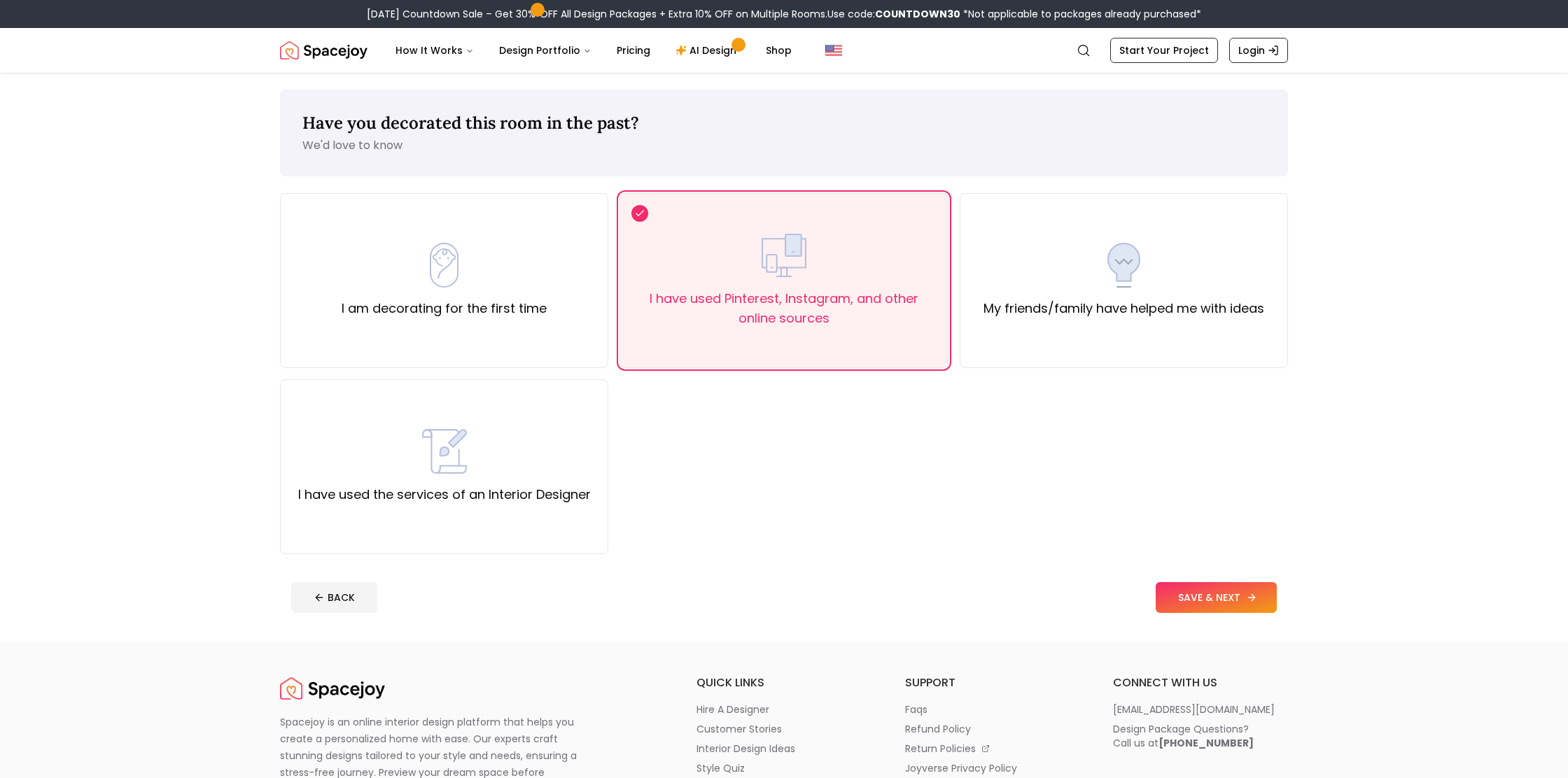
click at [1230, 610] on button "SAVE & NEXT" at bounding box center [1216, 597] width 121 height 31
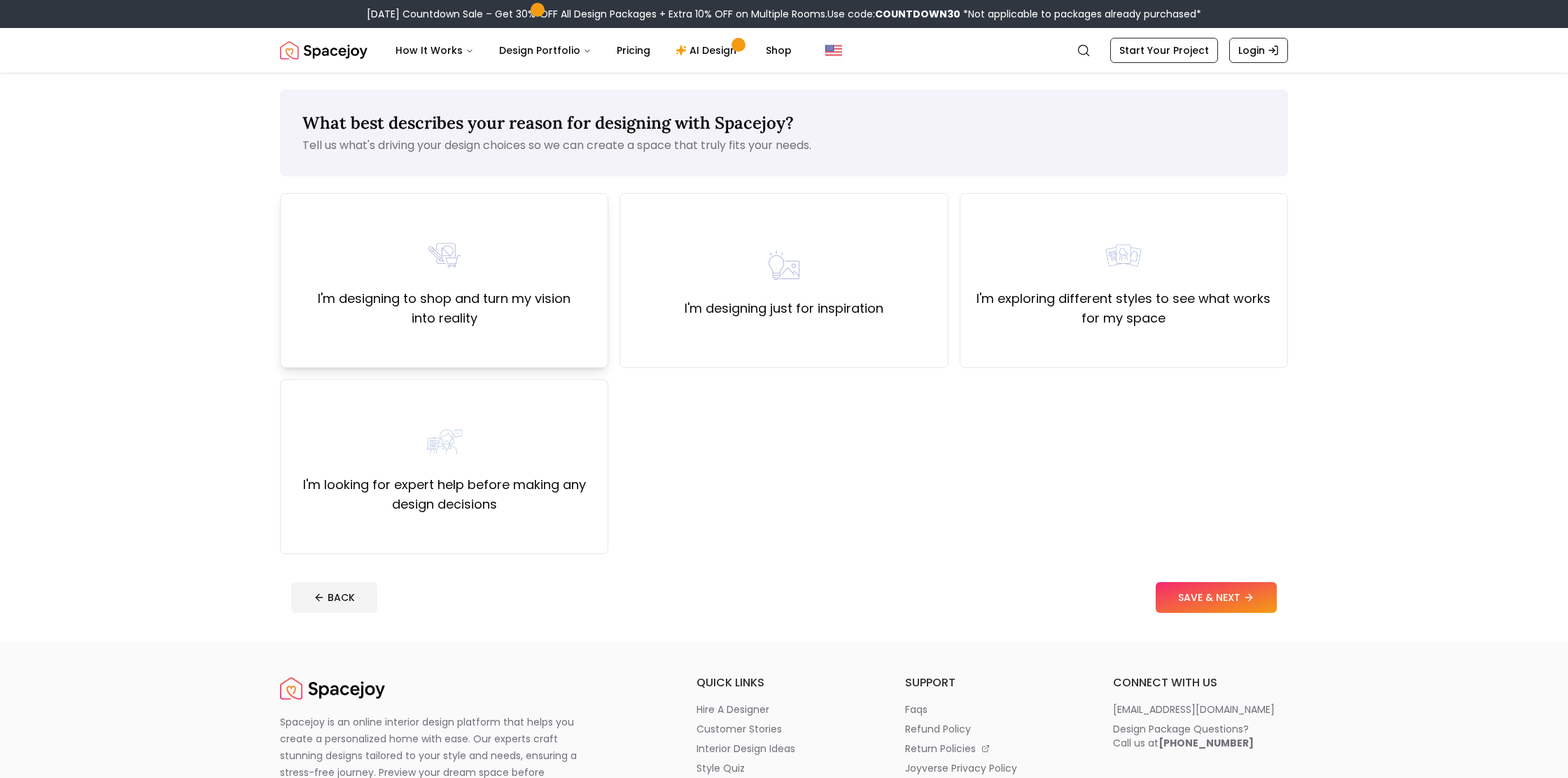
click at [413, 314] on label "I'm designing to shop and turn my vision into reality" at bounding box center [444, 308] width 304 height 39
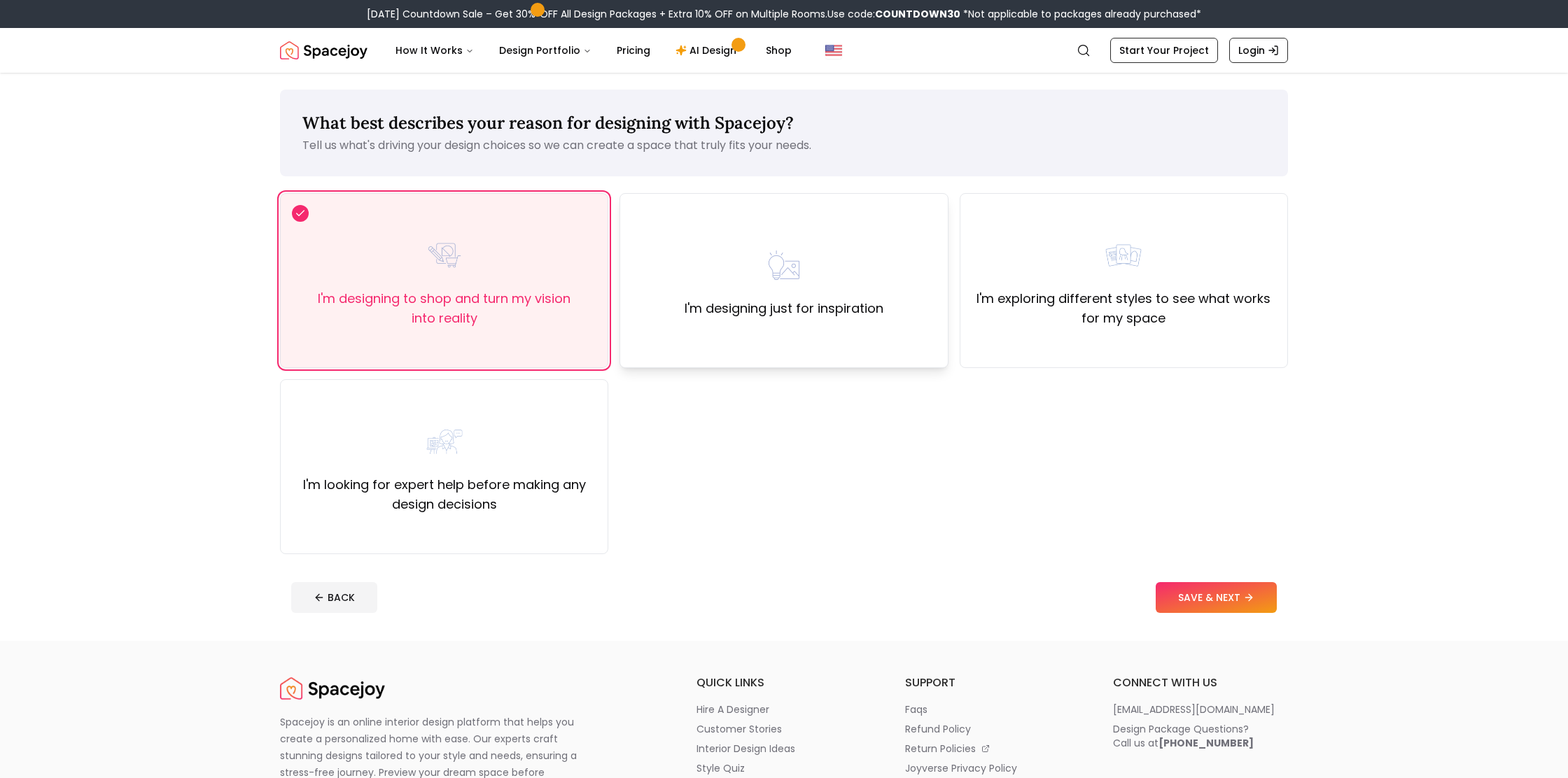
click at [775, 317] on label "I'm designing just for inspiration" at bounding box center [783, 308] width 199 height 20
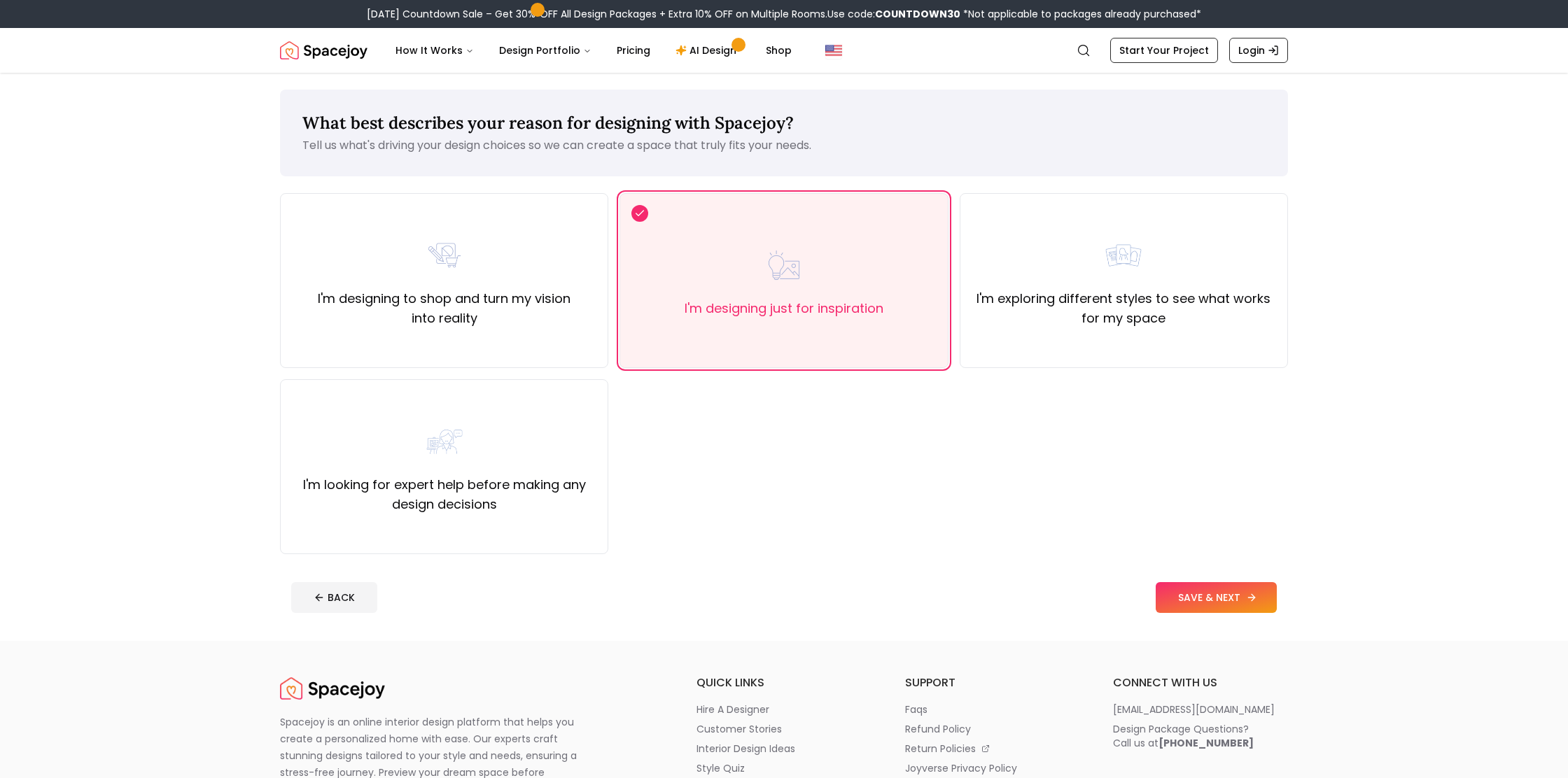
click at [1179, 592] on button "SAVE & NEXT" at bounding box center [1216, 597] width 121 height 31
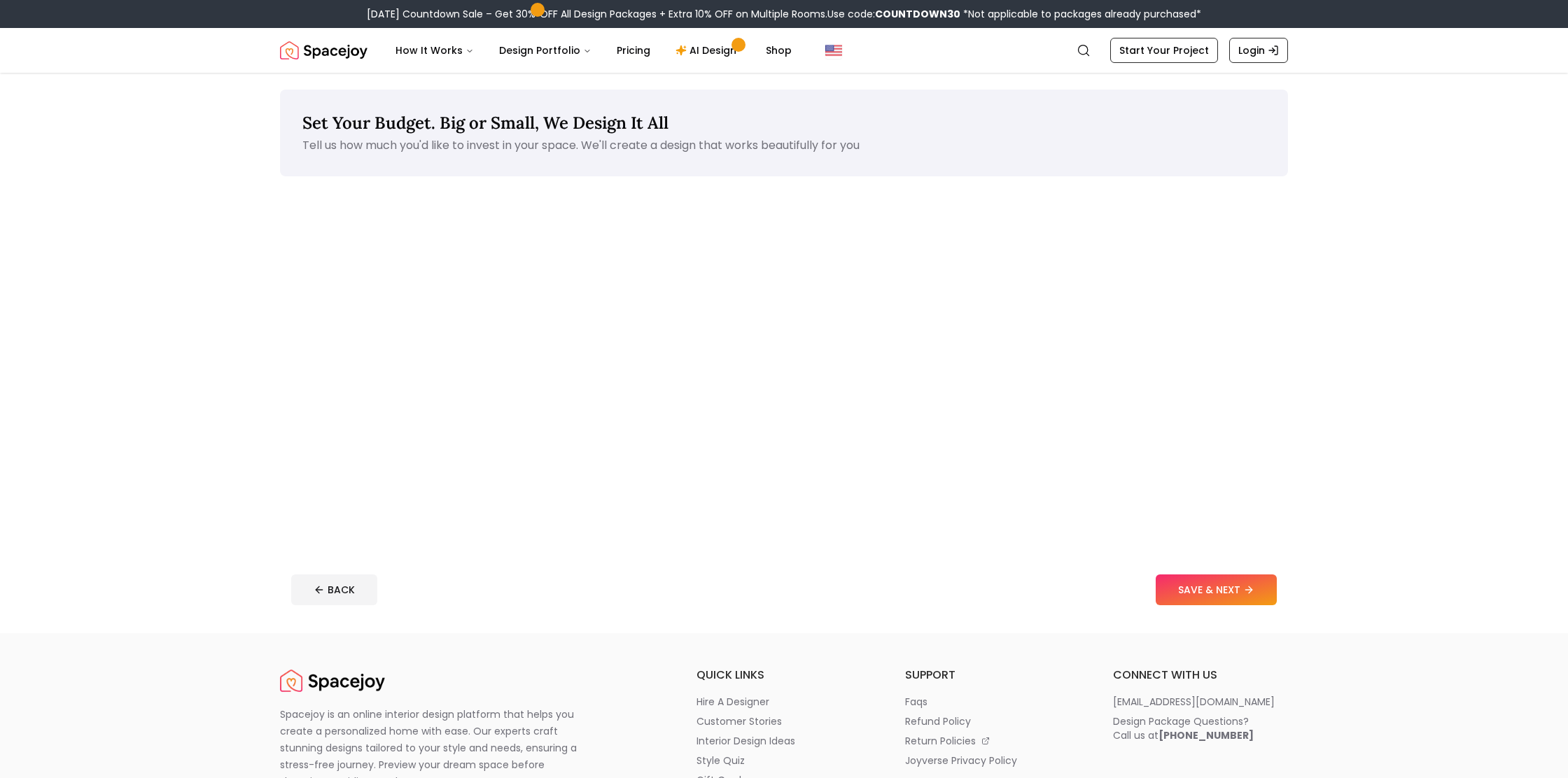
scroll to position [3, 0]
